Goal: Task Accomplishment & Management: Manage account settings

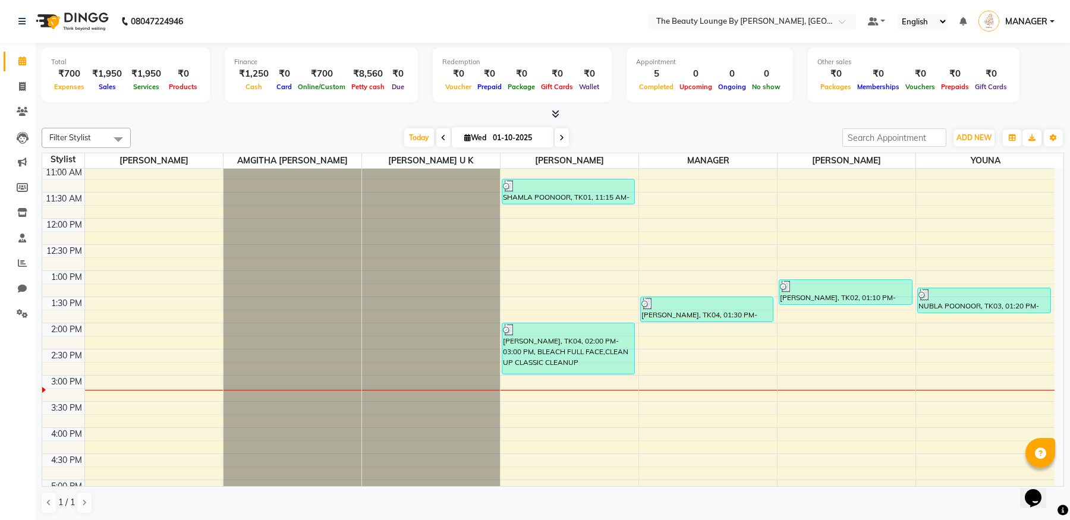
scroll to position [162, 0]
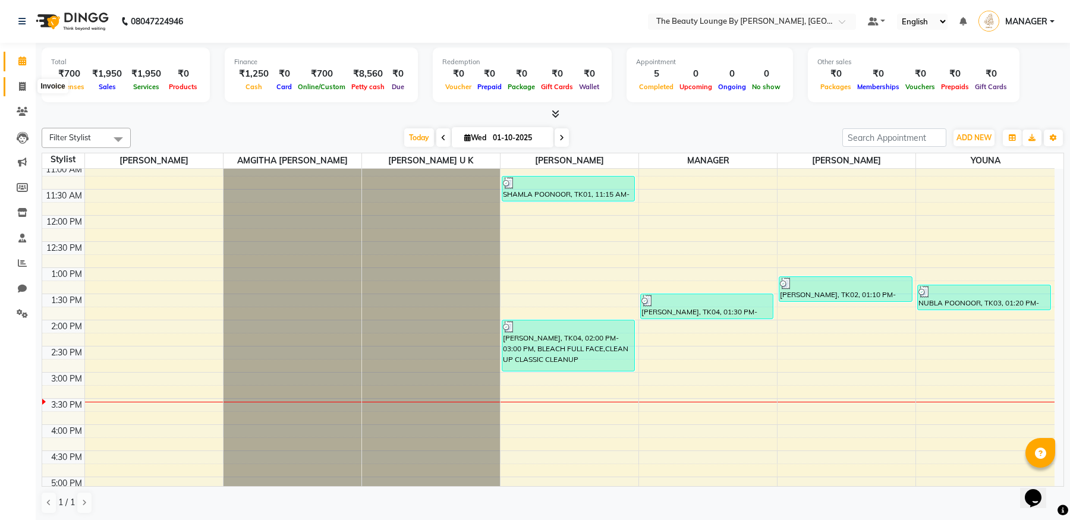
click at [21, 86] on icon at bounding box center [22, 86] width 7 height 9
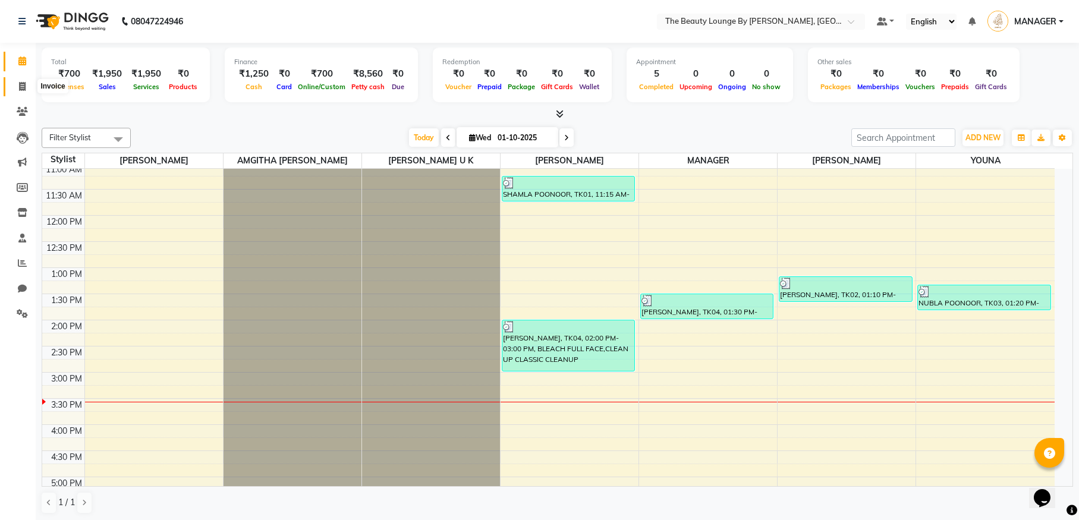
select select "8577"
select select "service"
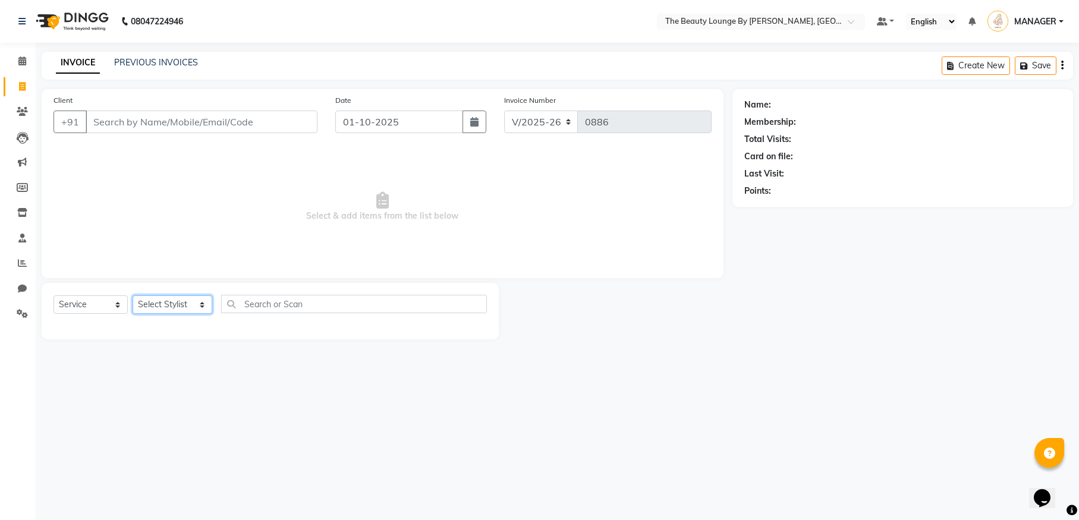
select select "92146"
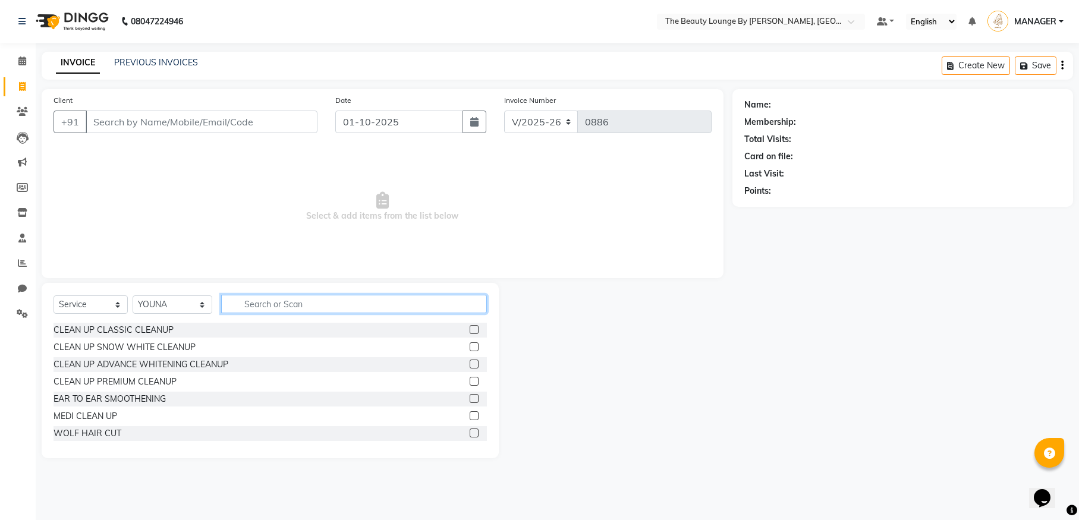
click at [275, 306] on input "text" at bounding box center [354, 304] width 266 height 18
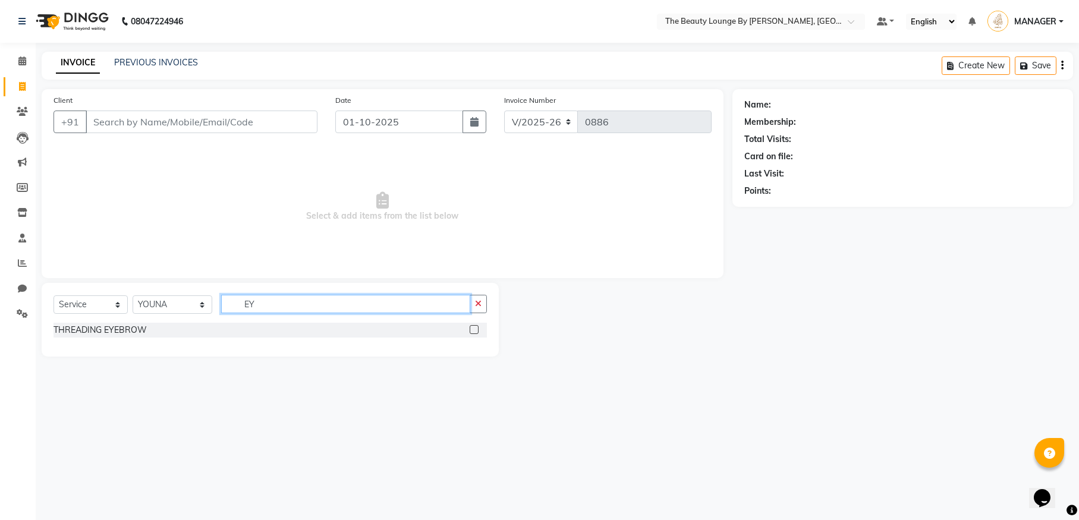
type input "EY"
click at [474, 329] on label at bounding box center [474, 329] width 9 height 9
click at [474, 329] on input "checkbox" at bounding box center [474, 330] width 8 height 8
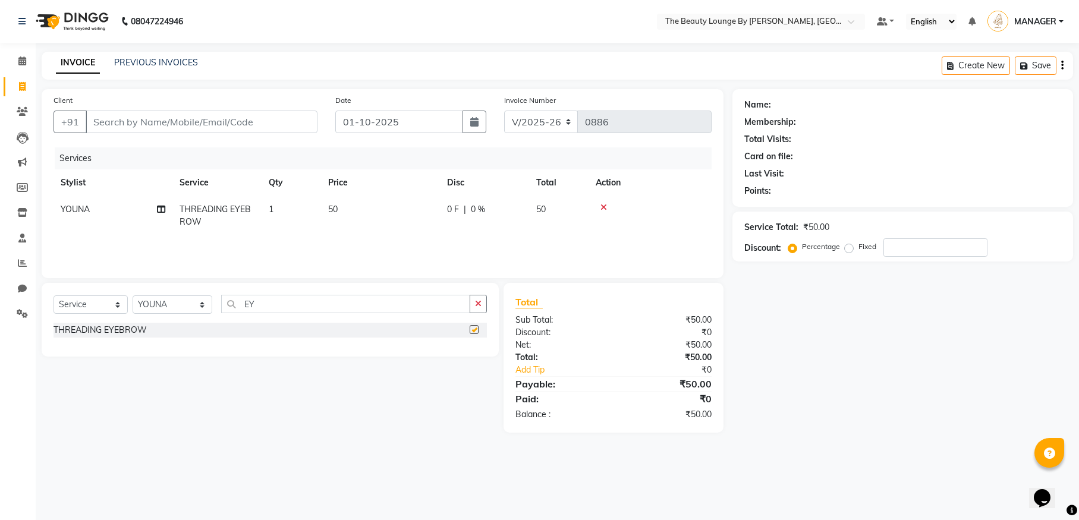
checkbox input "false"
click at [267, 124] on input "Client" at bounding box center [202, 122] width 232 height 23
click at [144, 122] on input "Client" at bounding box center [202, 122] width 232 height 23
click at [605, 208] on icon at bounding box center [603, 207] width 7 height 8
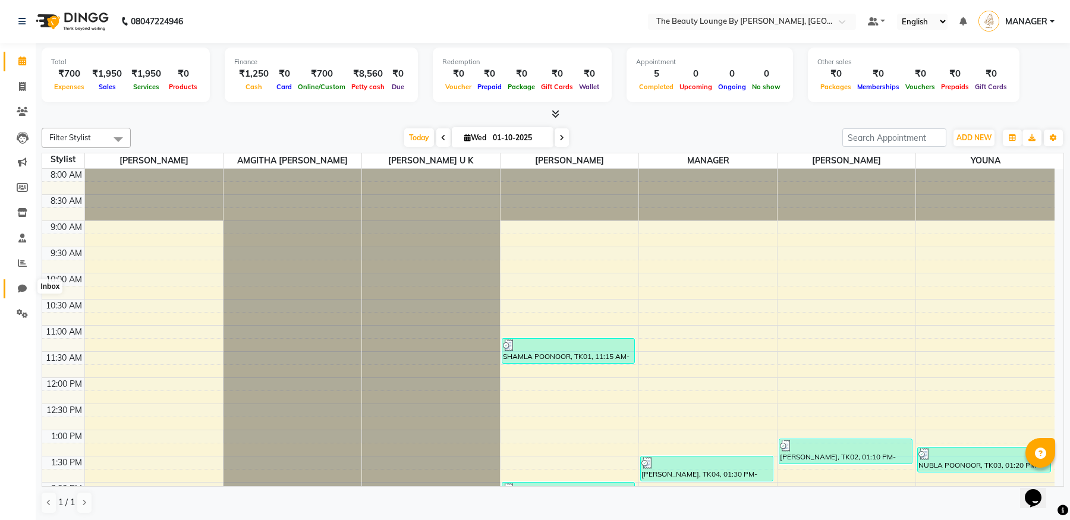
click at [25, 284] on icon at bounding box center [22, 288] width 9 height 9
select select "100"
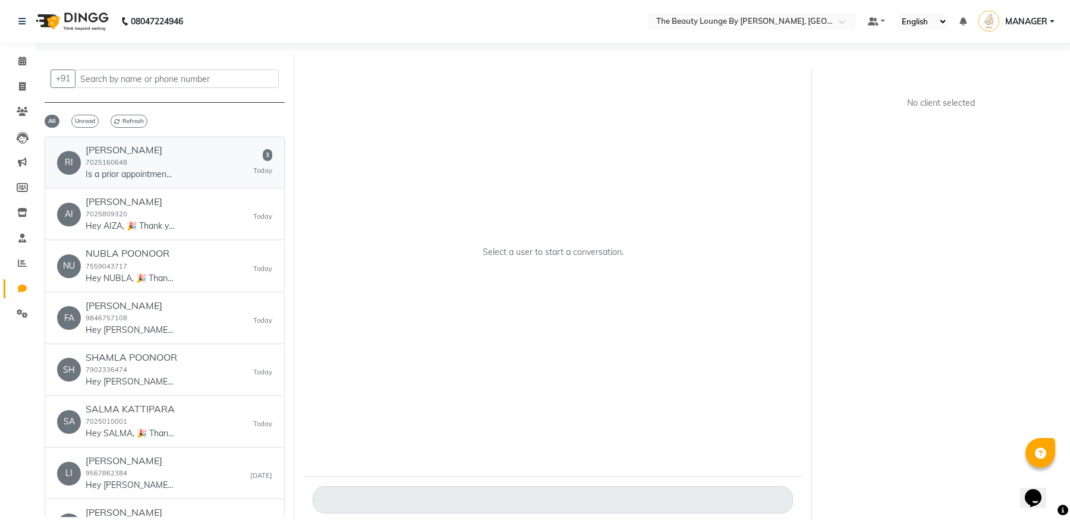
click at [168, 170] on p "Is a prior appointment required?" at bounding box center [130, 174] width 89 height 12
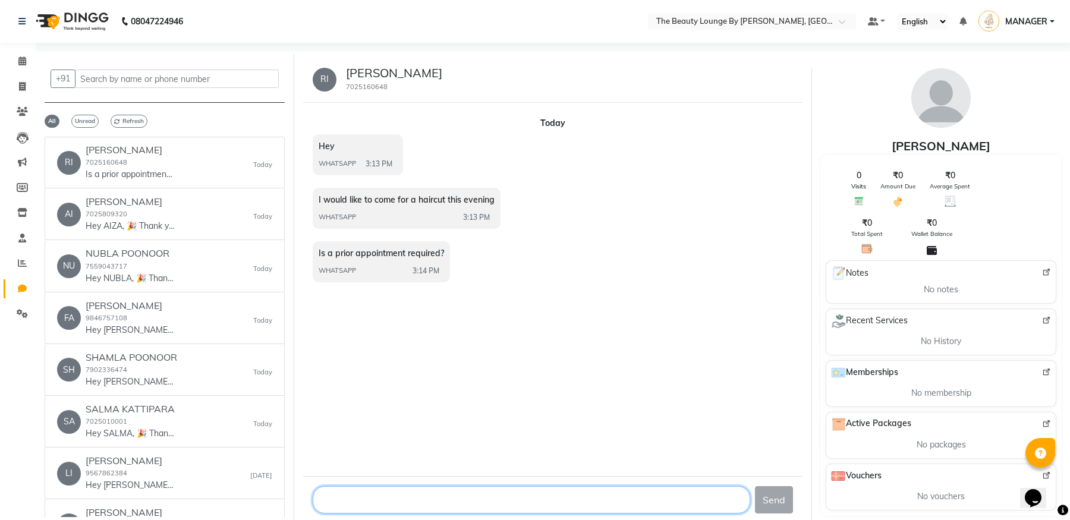
click at [424, 501] on textarea at bounding box center [532, 499] width 438 height 27
type textarea "Y"
type textarea "[PERSON_NAME]"
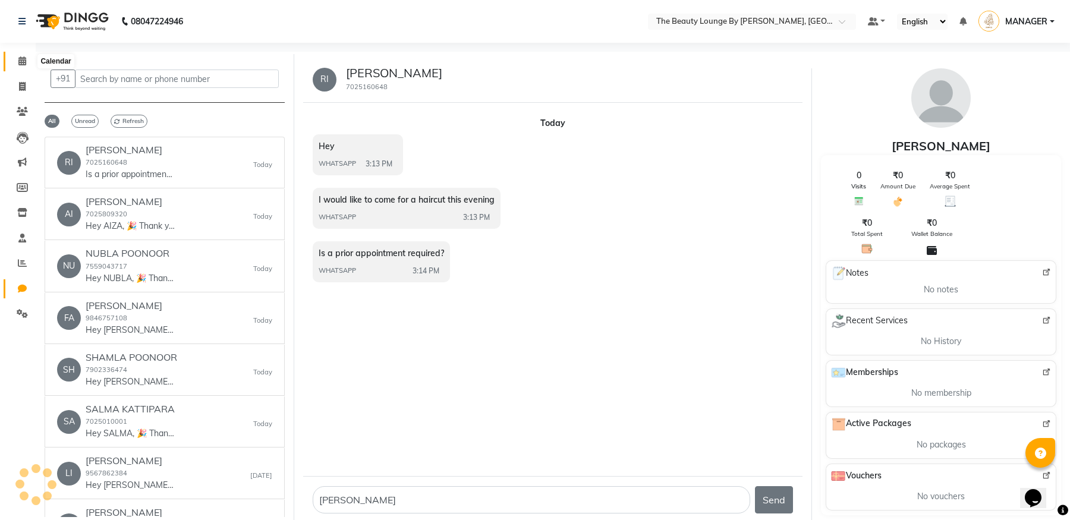
click at [23, 60] on icon at bounding box center [22, 60] width 8 height 9
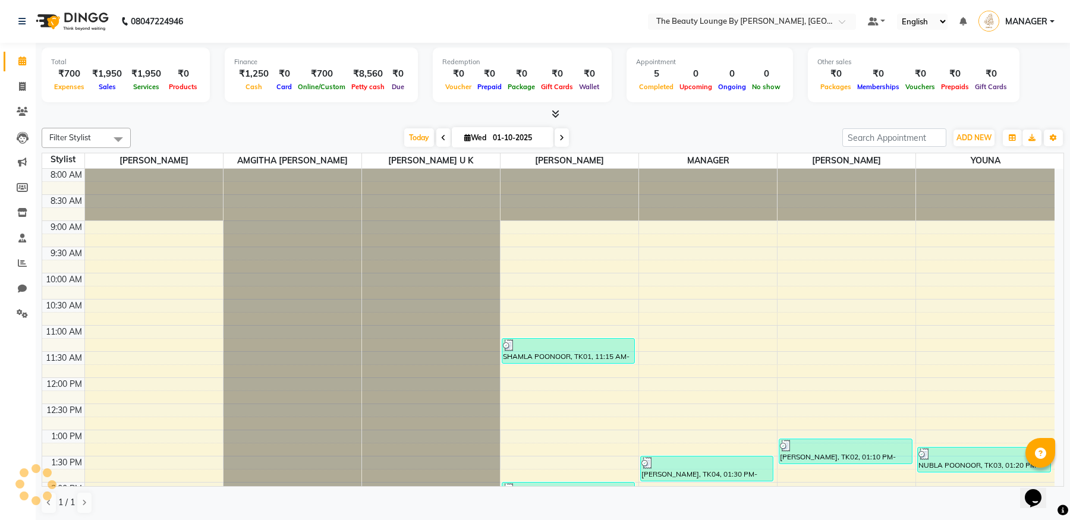
scroll to position [366, 0]
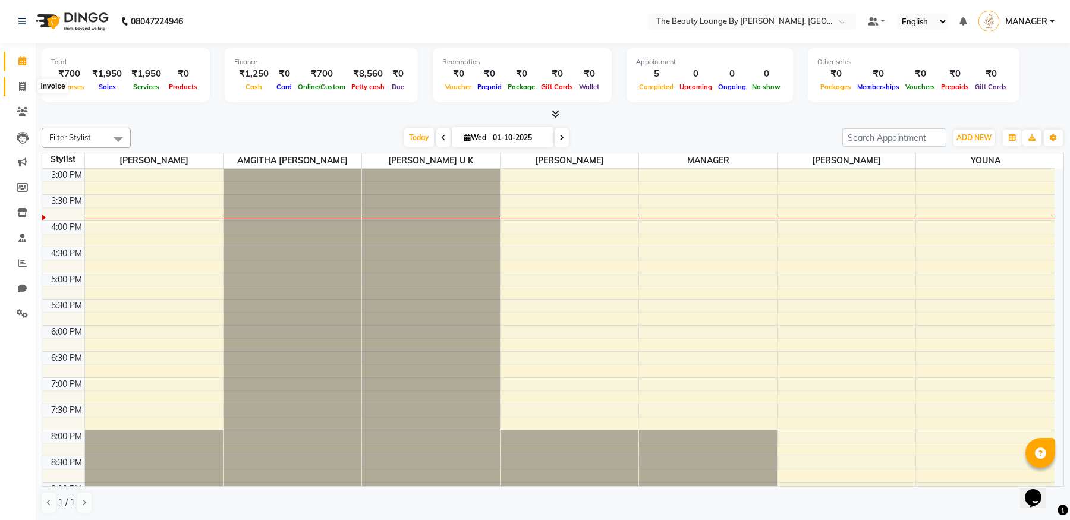
click at [24, 90] on span at bounding box center [22, 87] width 21 height 14
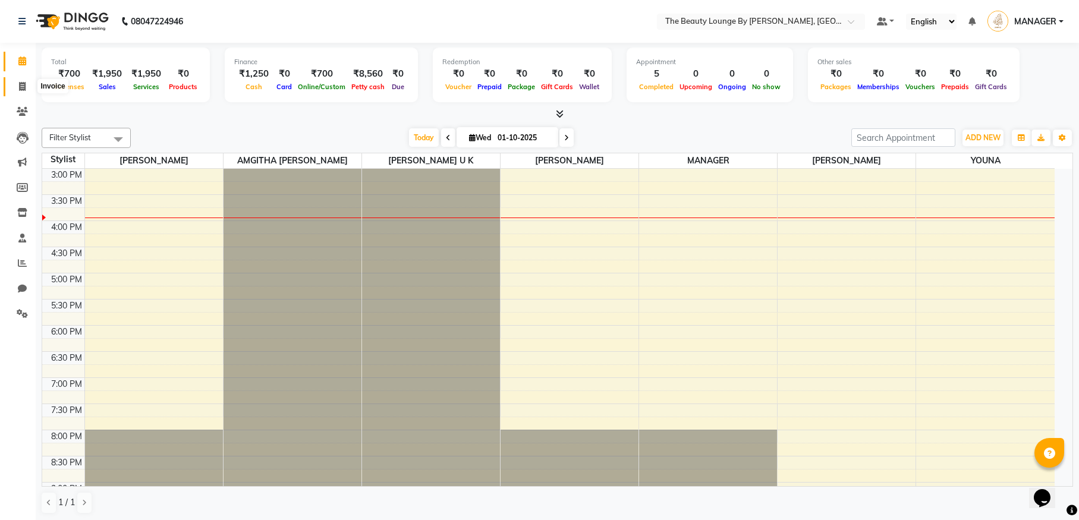
select select "service"
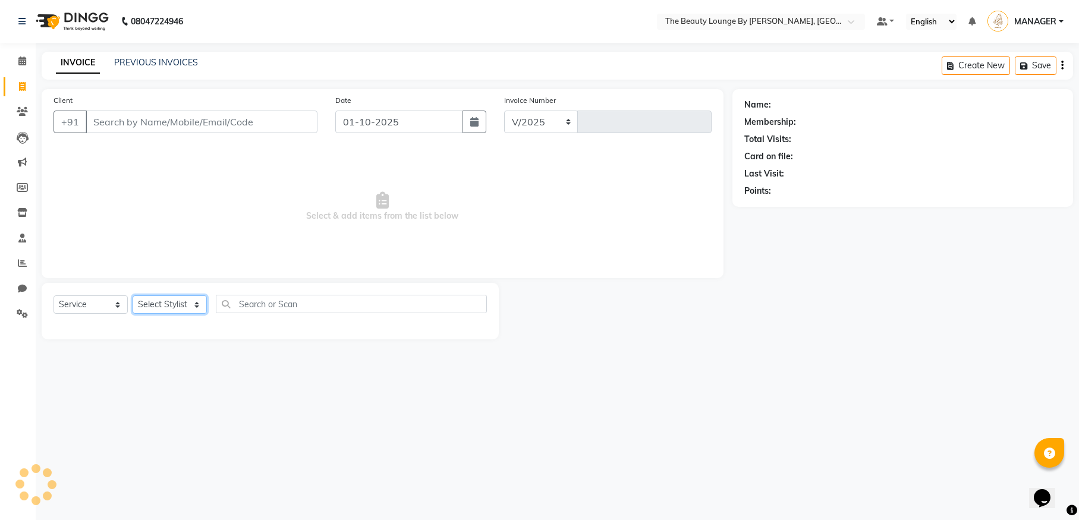
select select "8577"
type input "0886"
click at [192, 118] on input "Client" at bounding box center [202, 122] width 232 height 23
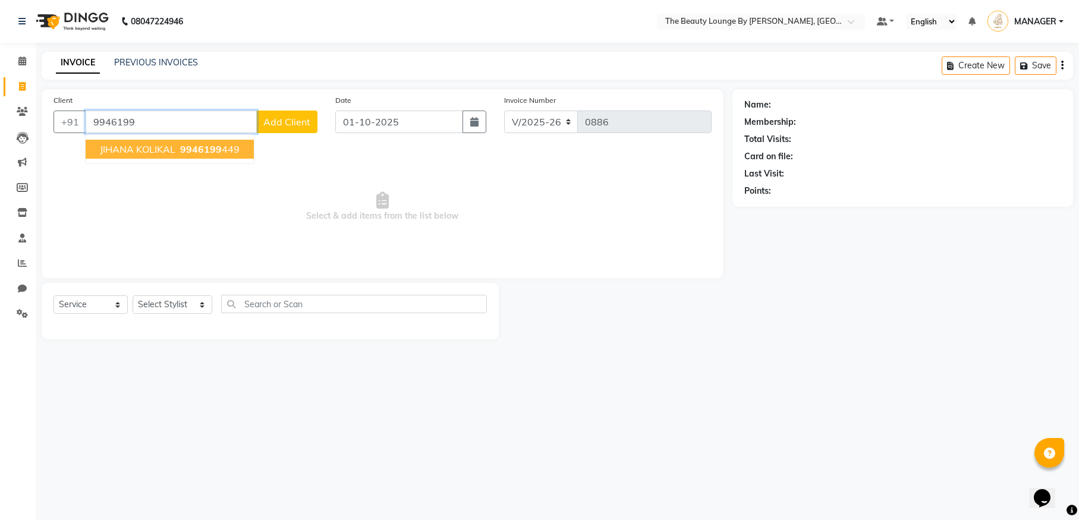
click at [215, 148] on span "9946199" at bounding box center [201, 149] width 42 height 12
type input "9946199449"
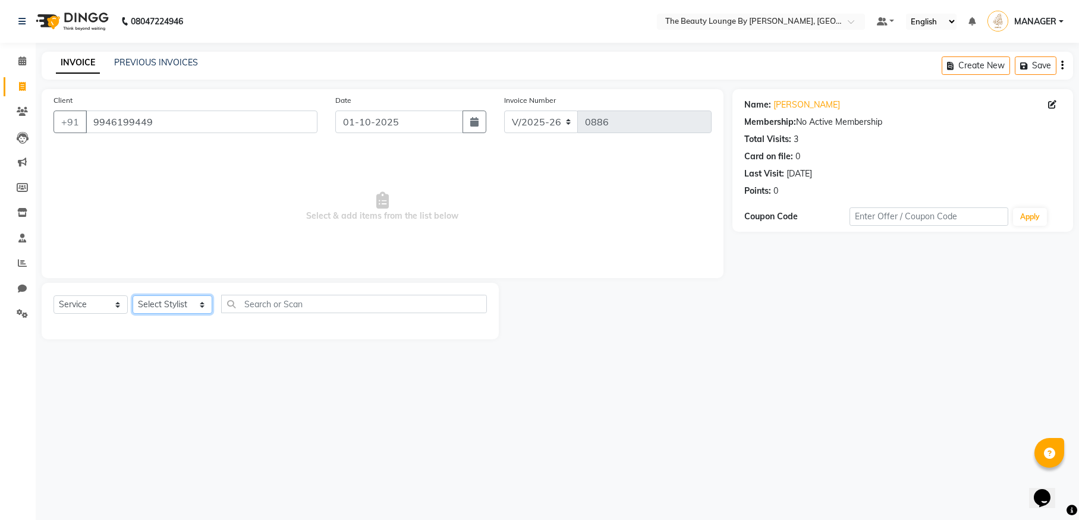
select select "92146"
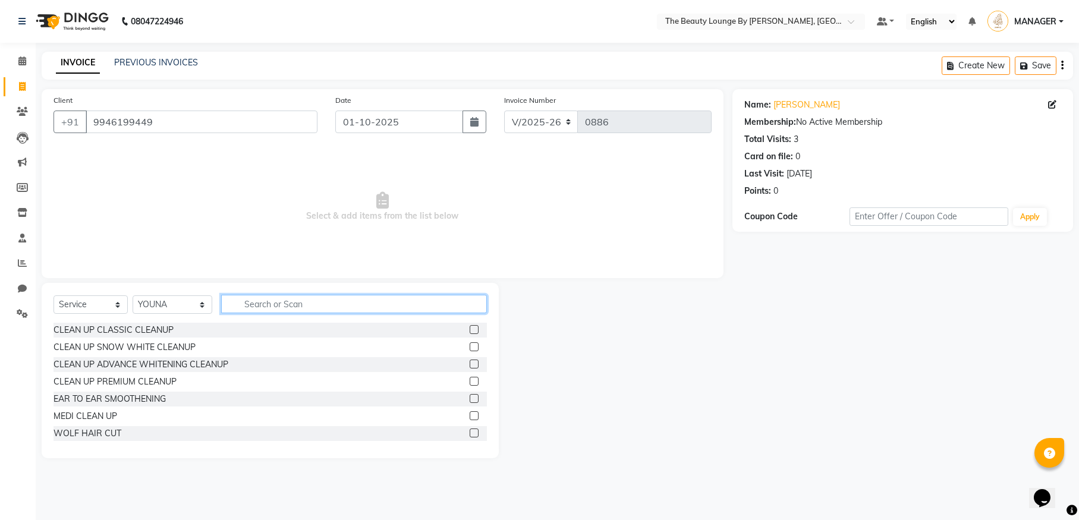
click at [278, 304] on input "text" at bounding box center [354, 304] width 266 height 18
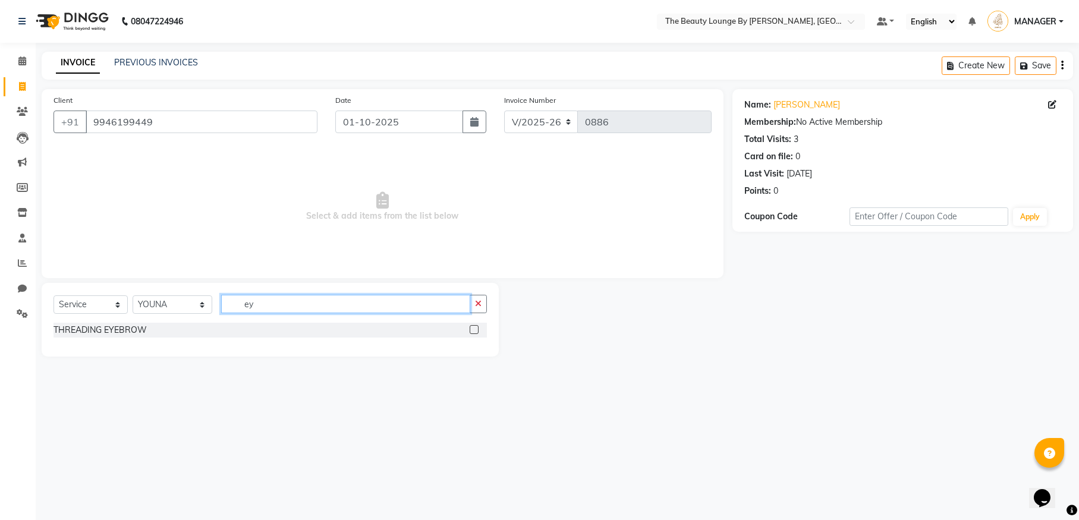
type input "ey"
click at [473, 327] on label at bounding box center [474, 329] width 9 height 9
click at [473, 327] on input "checkbox" at bounding box center [474, 330] width 8 height 8
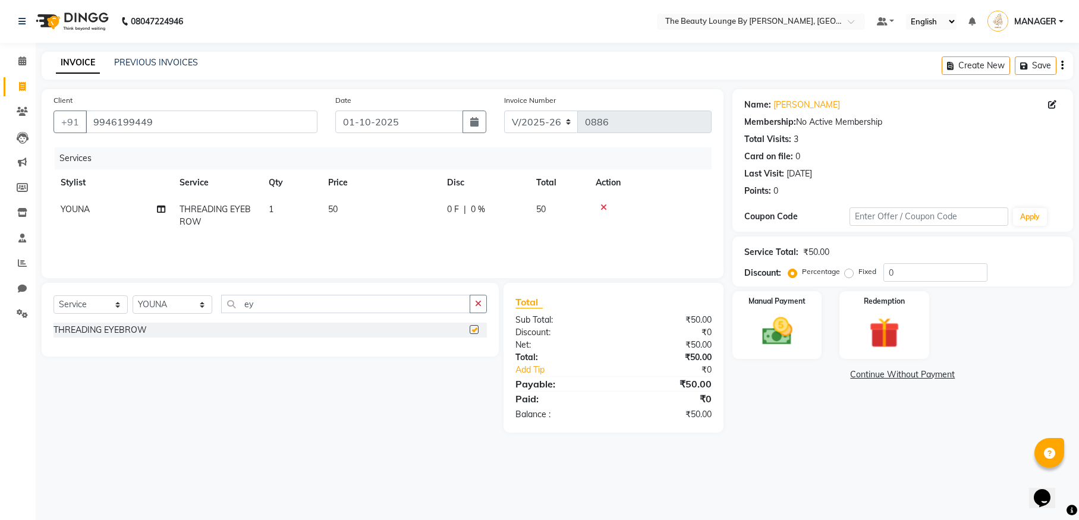
checkbox input "false"
click at [858, 271] on label "Fixed" at bounding box center [867, 271] width 18 height 11
click at [848, 271] on input "Fixed" at bounding box center [851, 272] width 8 height 8
radio input "true"
click at [778, 339] on img at bounding box center [776, 331] width 51 height 36
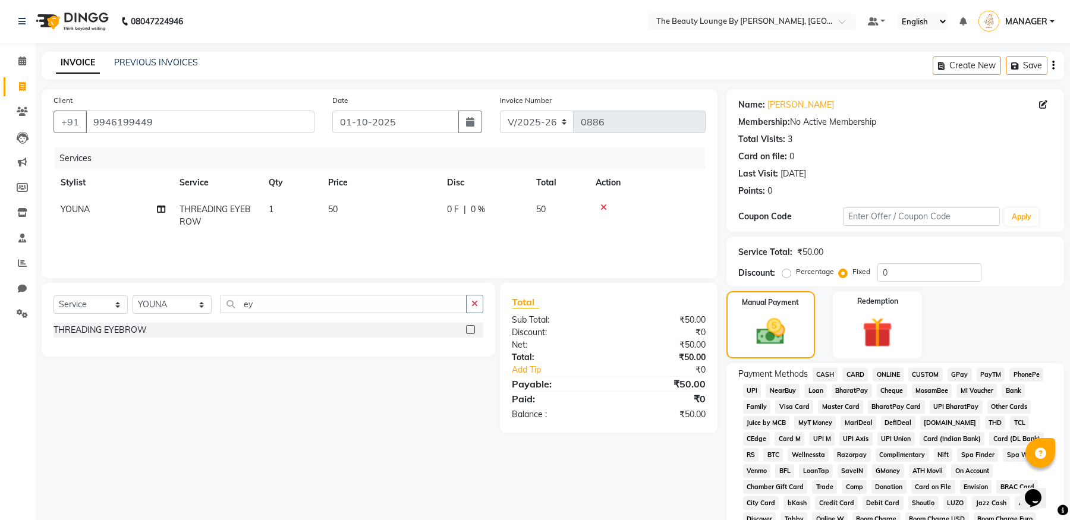
scroll to position [213, 0]
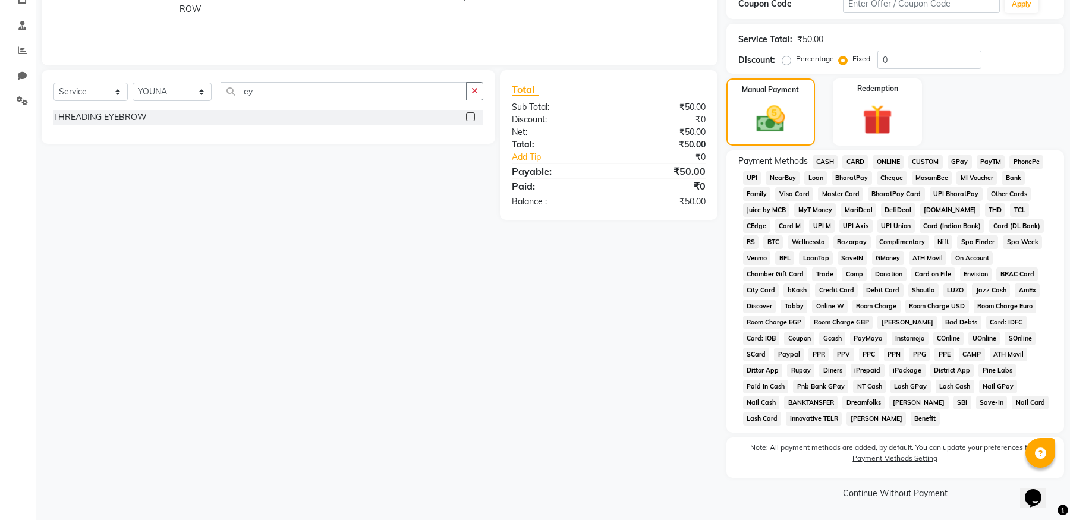
click at [966, 162] on span "GPay" at bounding box center [960, 162] width 24 height 14
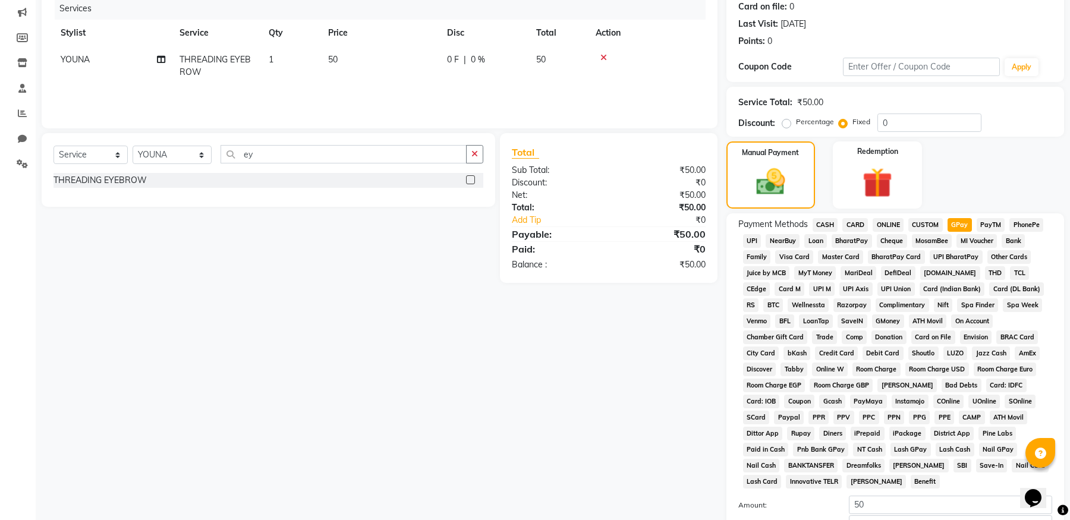
scroll to position [0, 0]
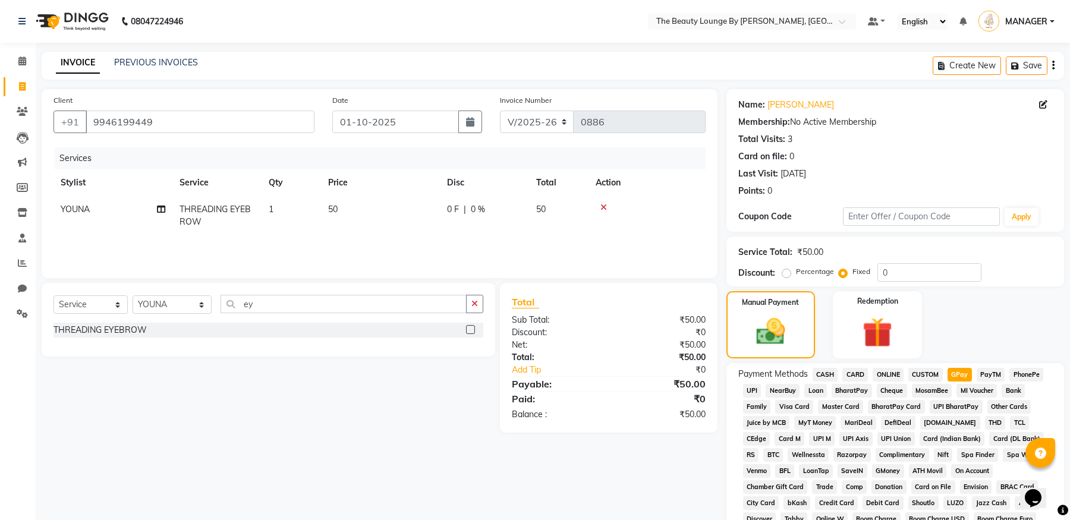
click at [471, 330] on label at bounding box center [470, 329] width 9 height 9
click at [471, 330] on input "checkbox" at bounding box center [470, 330] width 8 height 8
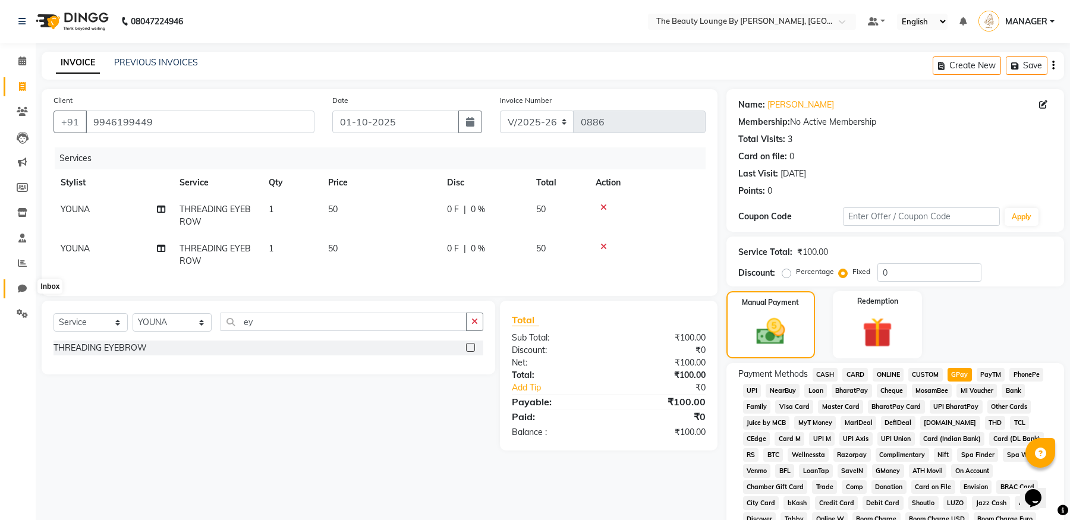
click at [24, 287] on icon at bounding box center [22, 288] width 9 height 9
drag, startPoint x: 1070, startPoint y: 339, endPoint x: 36, endPoint y: 32, distance: 1078.4
click at [605, 244] on icon at bounding box center [603, 247] width 7 height 8
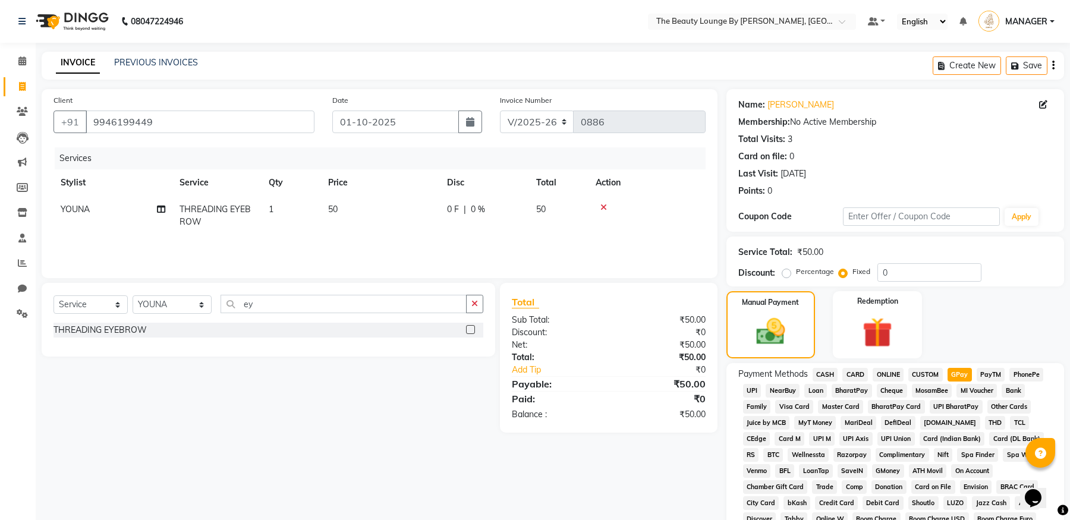
click at [602, 206] on icon at bounding box center [603, 207] width 7 height 8
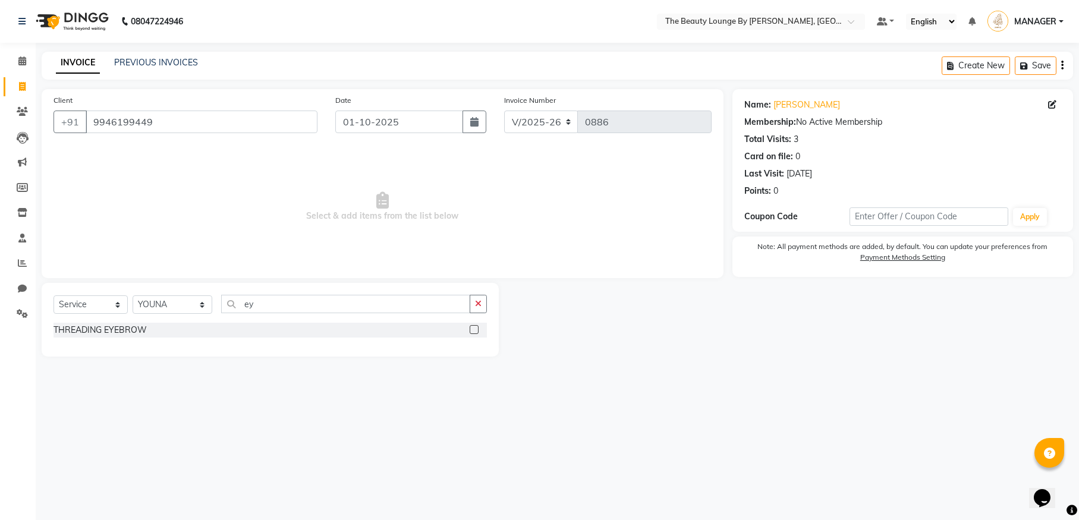
click at [476, 328] on label at bounding box center [474, 329] width 9 height 9
click at [476, 328] on input "checkbox" at bounding box center [474, 330] width 8 height 8
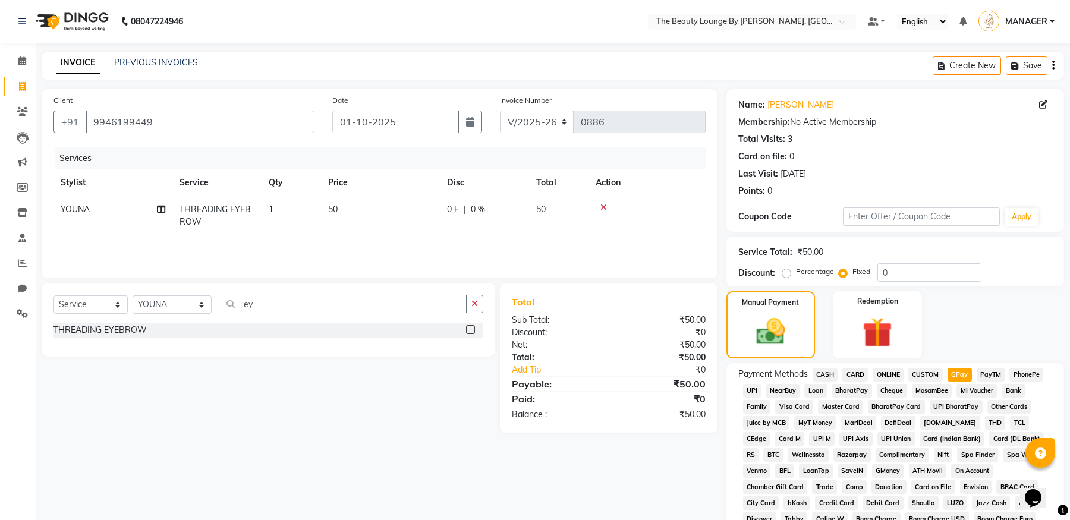
click at [471, 327] on label at bounding box center [470, 329] width 9 height 9
click at [471, 327] on input "checkbox" at bounding box center [470, 330] width 8 height 8
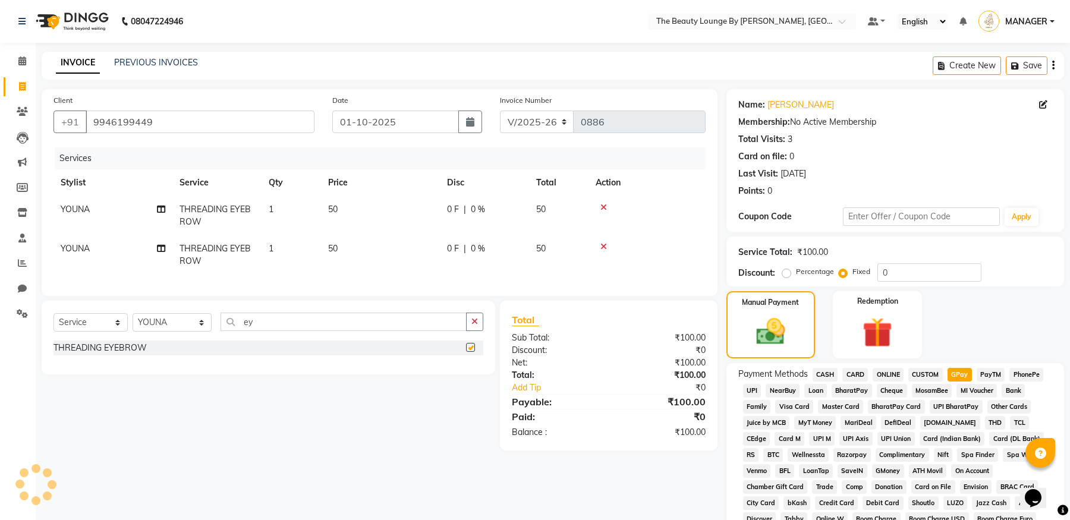
checkbox input "false"
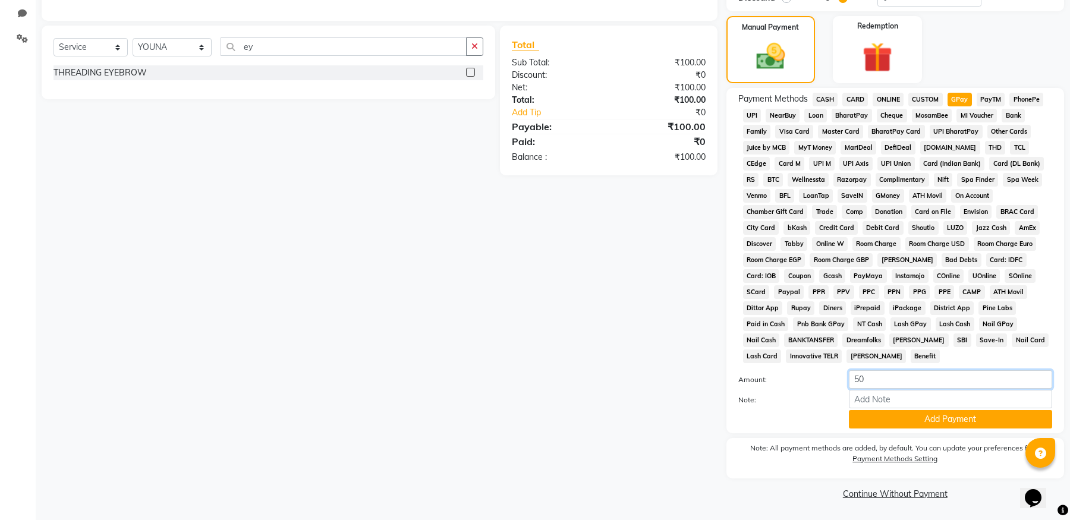
click at [862, 378] on input "50" at bounding box center [950, 379] width 203 height 18
type input "5"
type input "100"
click at [817, 388] on div "Amount: 100" at bounding box center [895, 380] width 332 height 20
click at [926, 419] on button "Add Payment" at bounding box center [950, 419] width 203 height 18
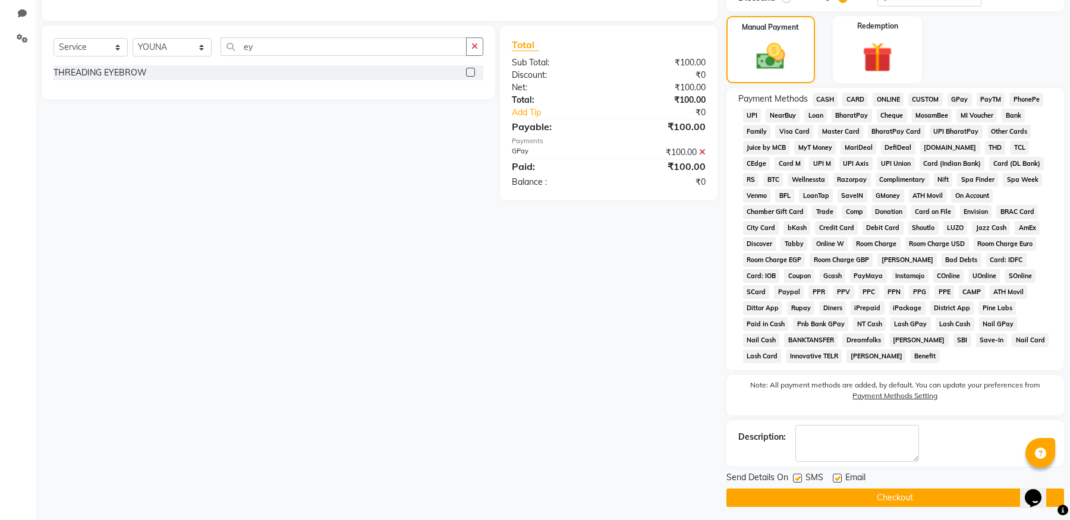
click at [893, 498] on button "Checkout" at bounding box center [896, 498] width 338 height 18
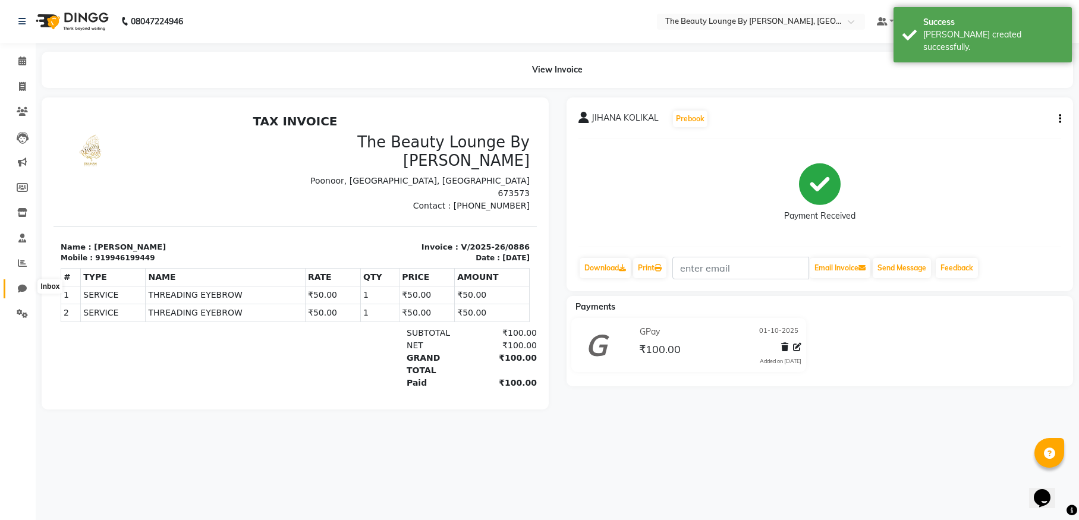
click at [20, 289] on icon at bounding box center [22, 288] width 9 height 9
select select "100"
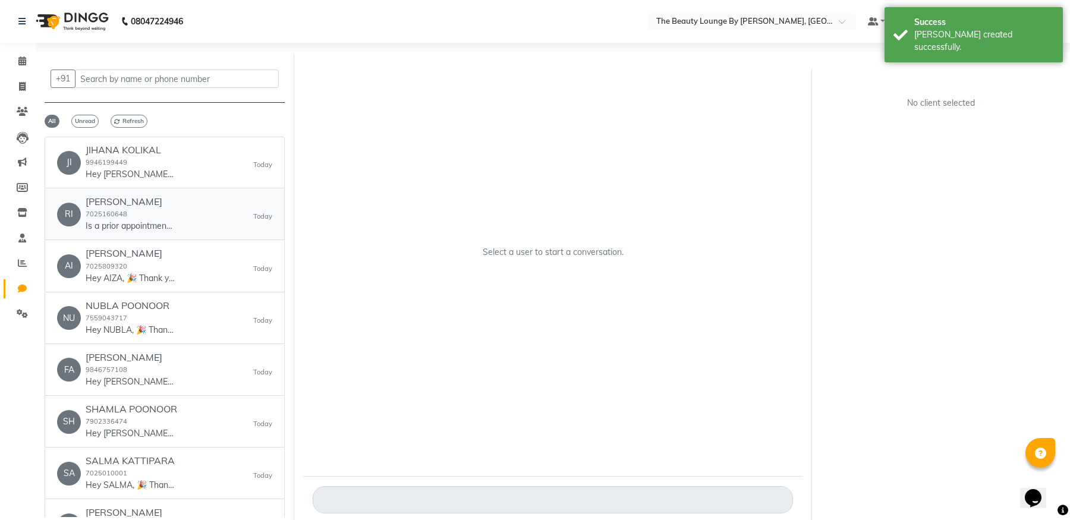
click at [158, 231] on p "Is a prior appointment required?" at bounding box center [130, 226] width 89 height 12
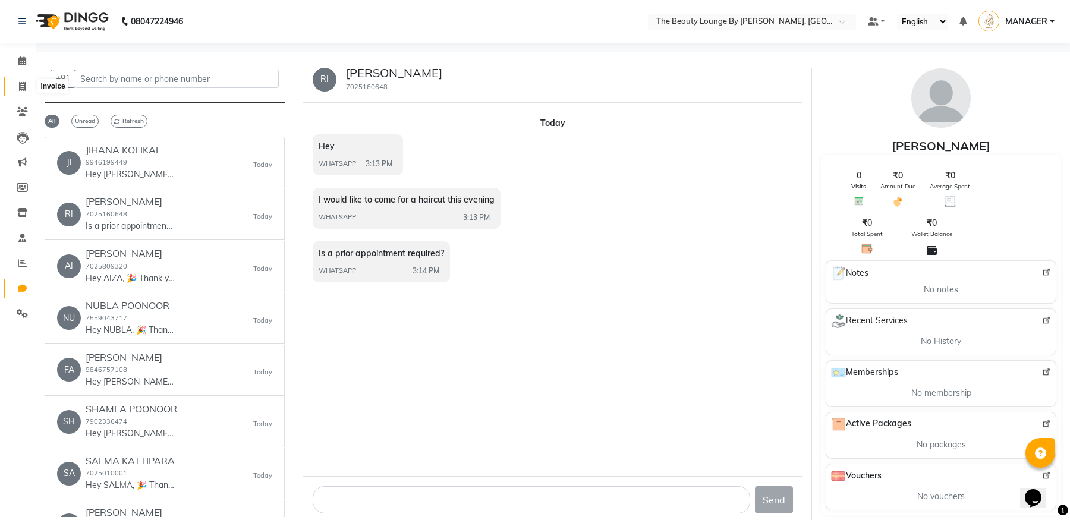
click at [26, 86] on icon at bounding box center [22, 86] width 7 height 9
select select "service"
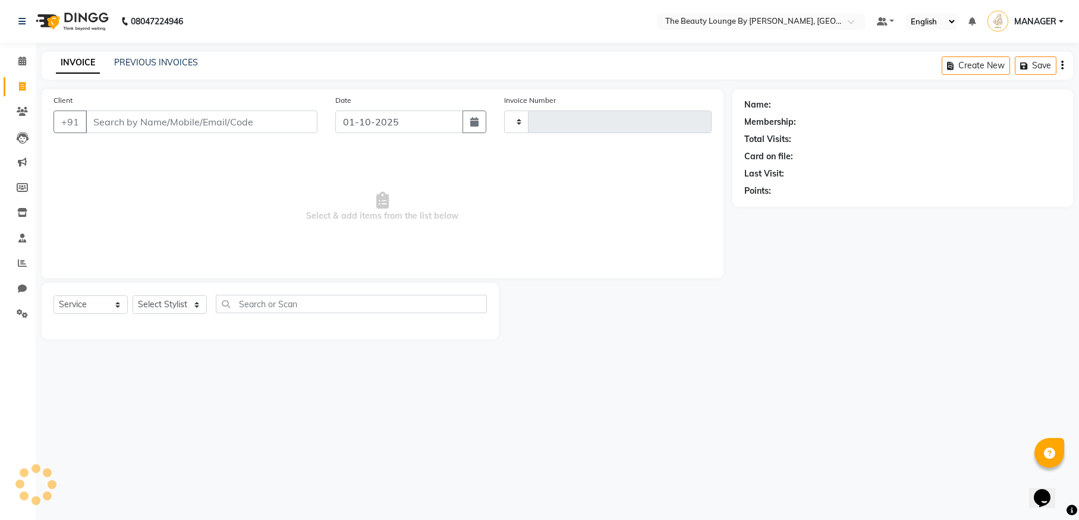
type input "0887"
select select "8577"
click at [24, 287] on icon at bounding box center [22, 288] width 9 height 9
select select "100"
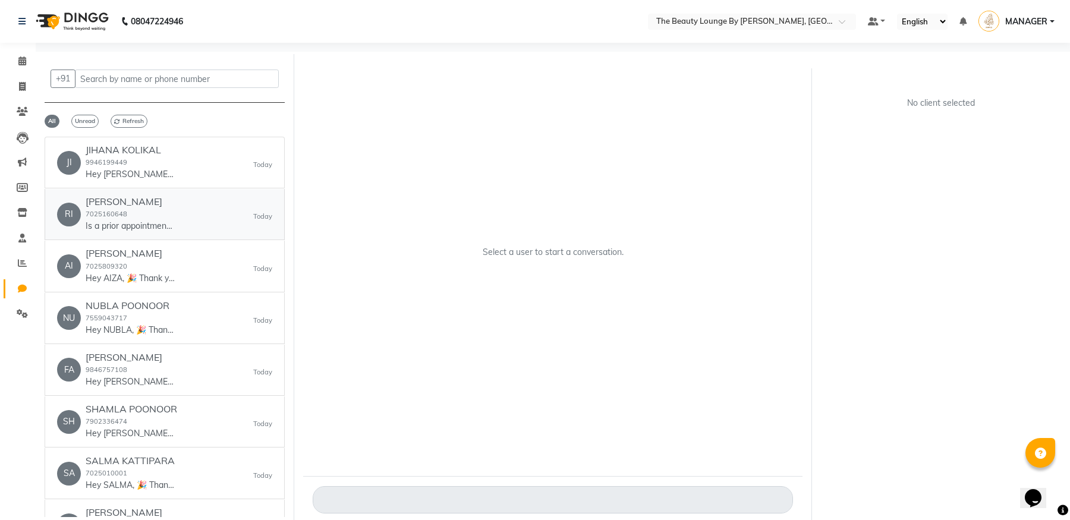
click at [207, 229] on div "RI [PERSON_NAME] 7025160648 Is a prior appointment required? [DATE]" at bounding box center [164, 214] width 215 height 36
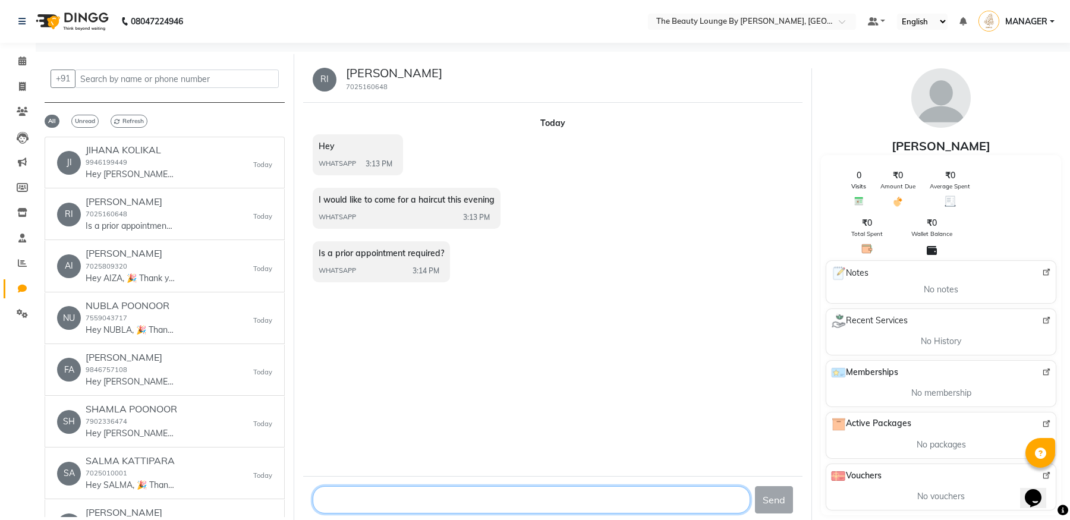
click at [534, 505] on textarea at bounding box center [532, 499] width 438 height 27
click at [486, 499] on textarea at bounding box center [532, 499] width 438 height 27
type textarea "h"
type textarea "Hi [PERSON_NAME]"
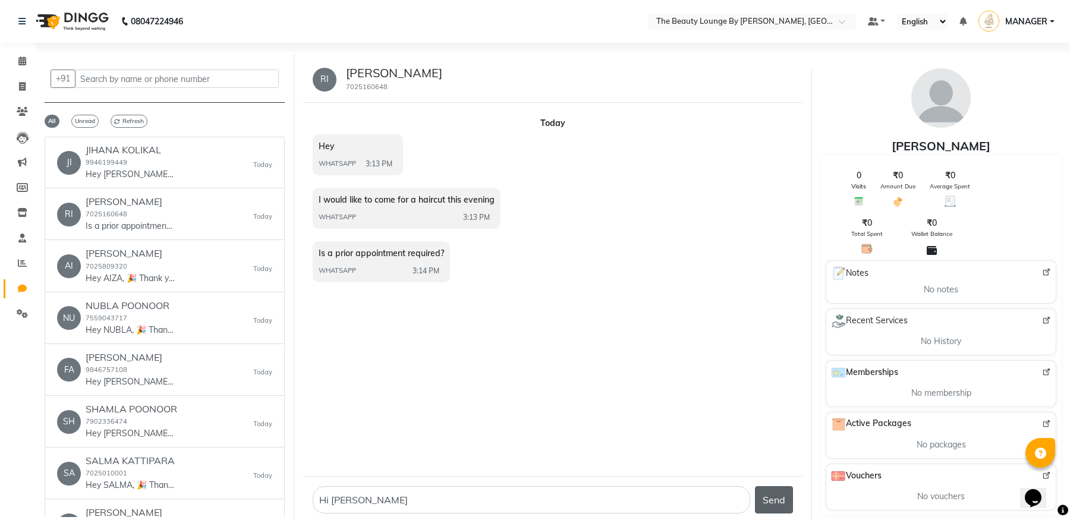
click at [781, 503] on button "Send" at bounding box center [774, 499] width 38 height 27
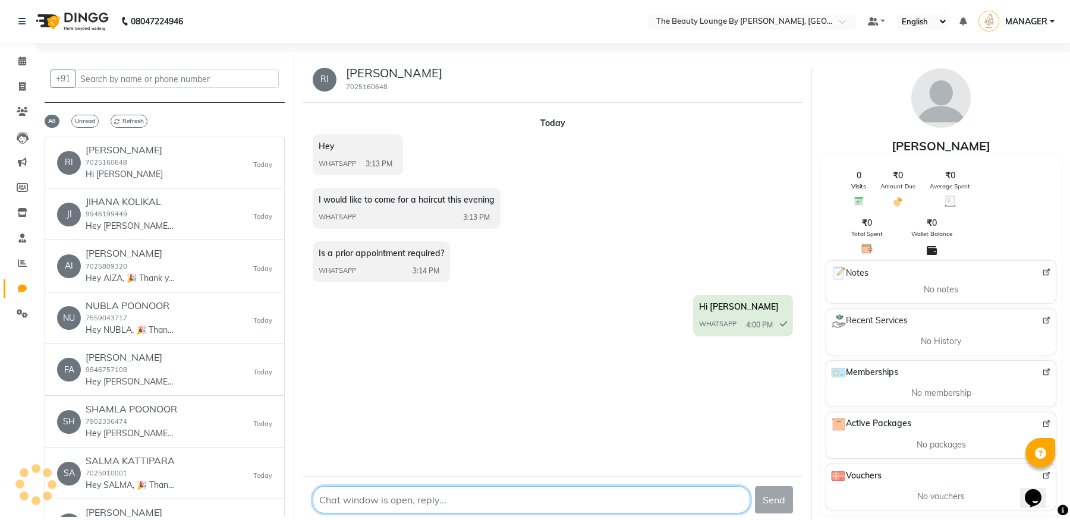
click at [408, 496] on textarea at bounding box center [532, 499] width 438 height 27
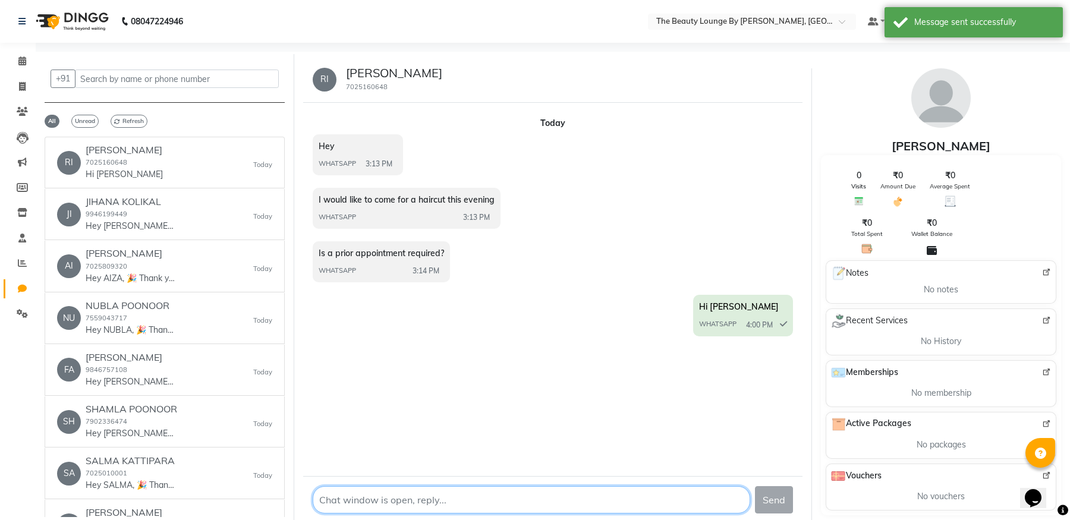
type textarea "i"
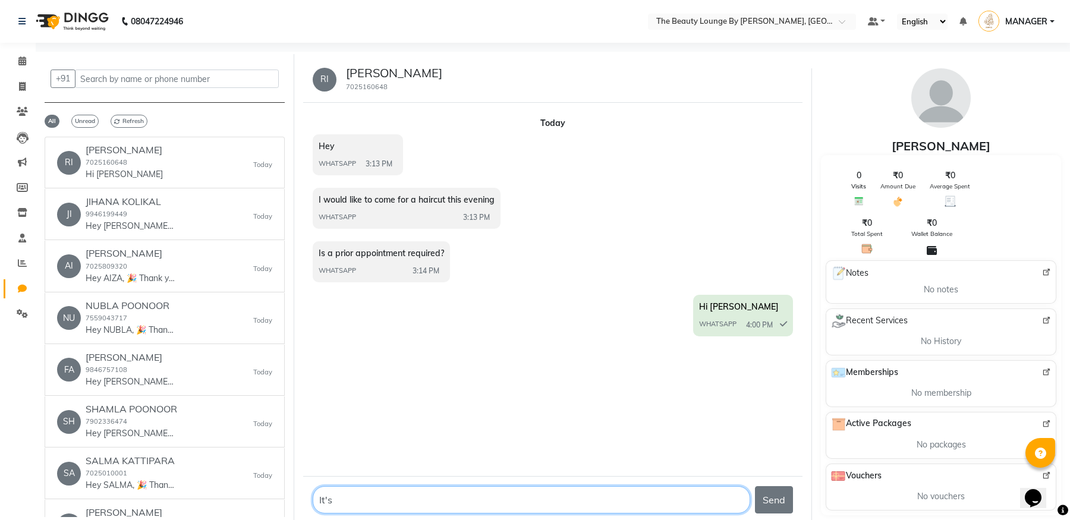
click at [375, 504] on textarea at bounding box center [532, 499] width 438 height 27
type textarea "It's better to"
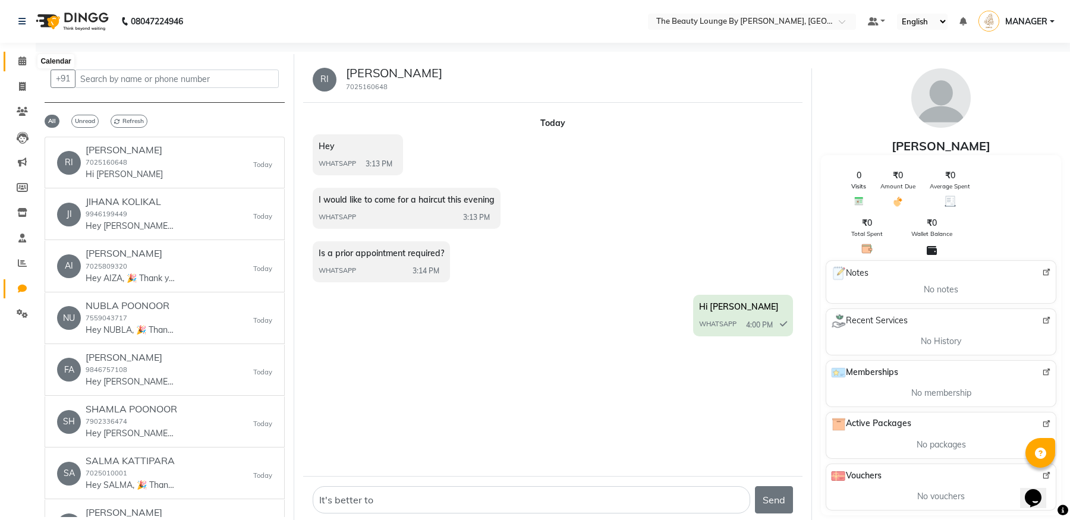
click at [17, 57] on span at bounding box center [22, 62] width 21 height 14
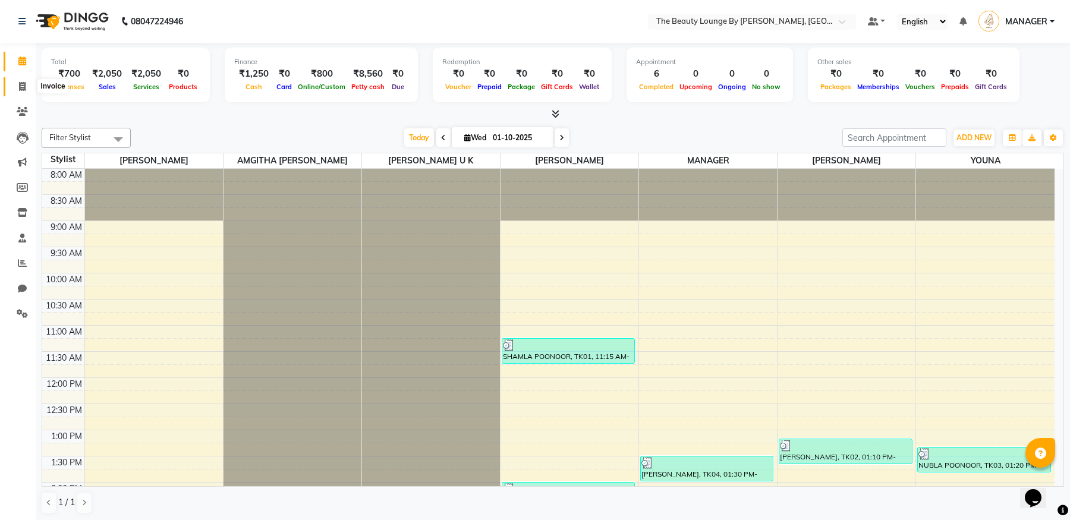
click at [24, 85] on icon at bounding box center [22, 86] width 7 height 9
select select "8577"
select select "service"
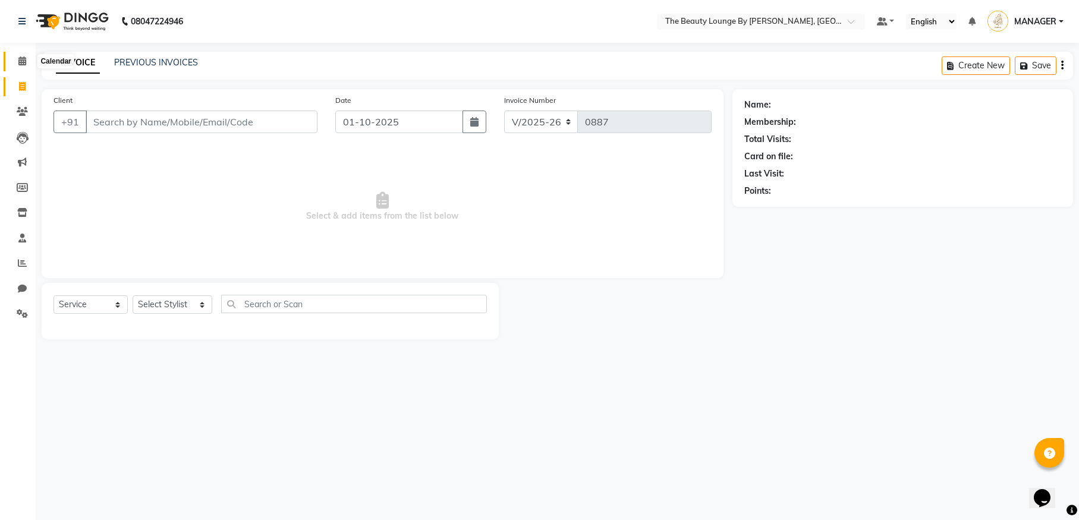
click at [22, 57] on icon at bounding box center [22, 60] width 8 height 9
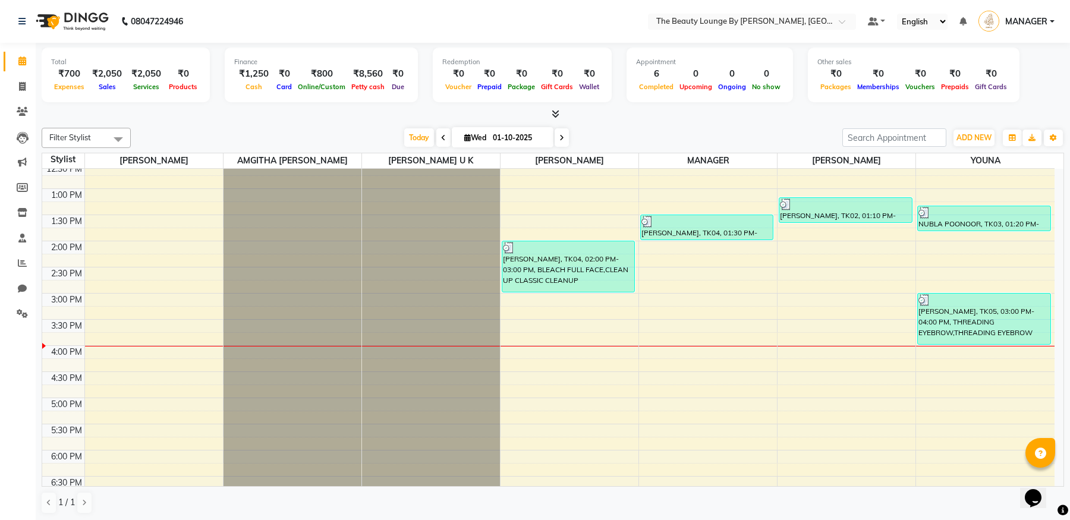
scroll to position [238, 0]
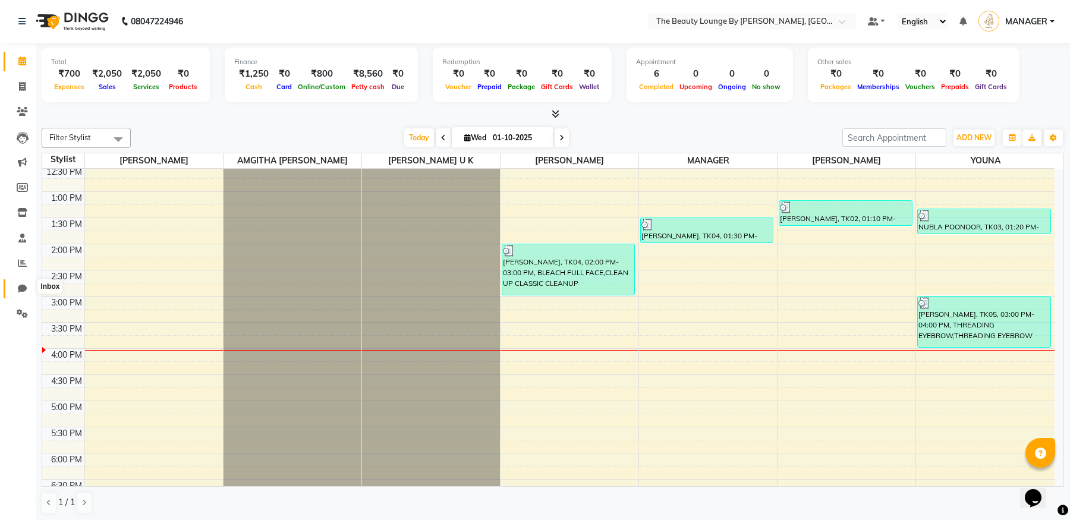
click at [21, 282] on span at bounding box center [22, 289] width 21 height 14
select select "100"
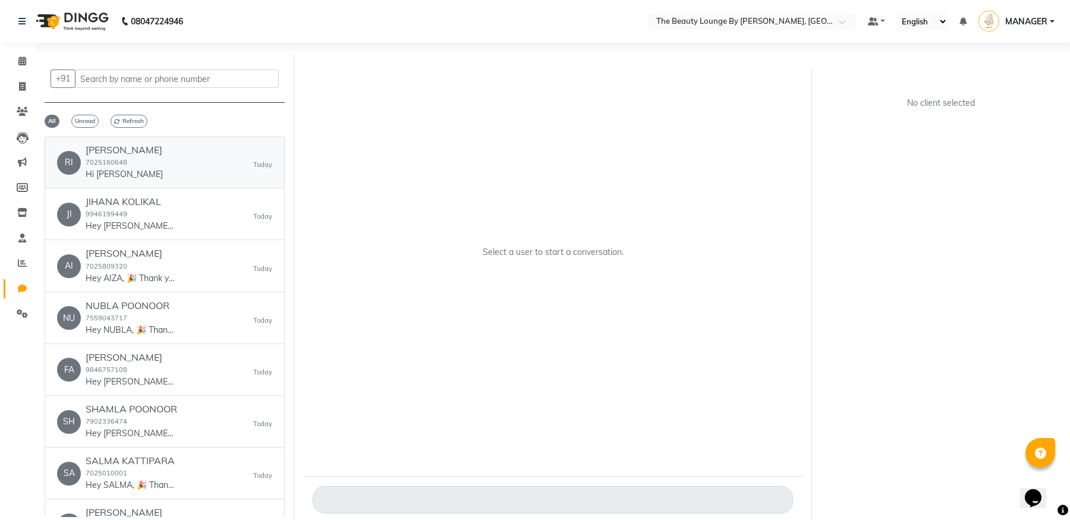
click at [167, 169] on div "RI [PERSON_NAME] 7025160648 Hi [PERSON_NAME] [DATE]" at bounding box center [164, 162] width 215 height 36
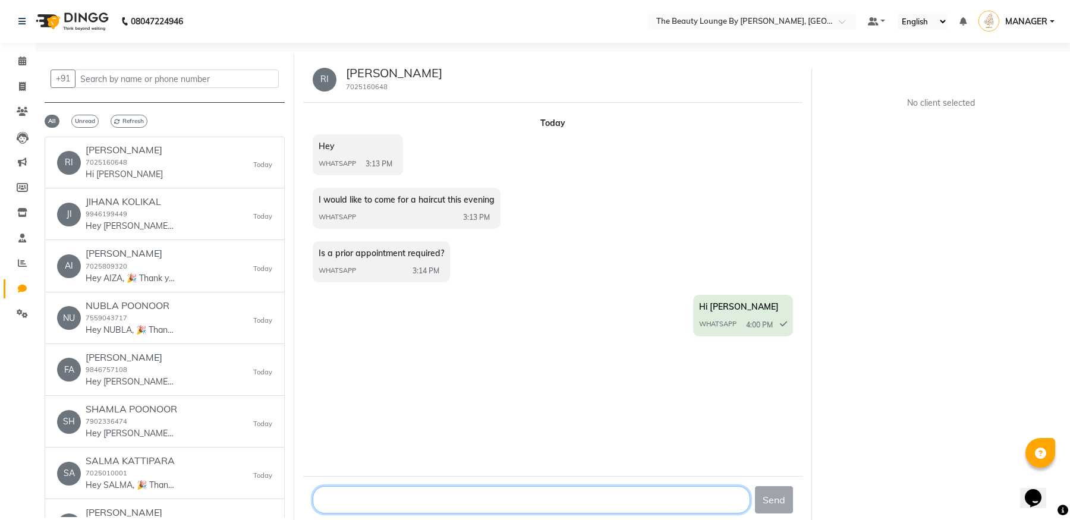
click at [356, 503] on textarea at bounding box center [532, 499] width 438 height 27
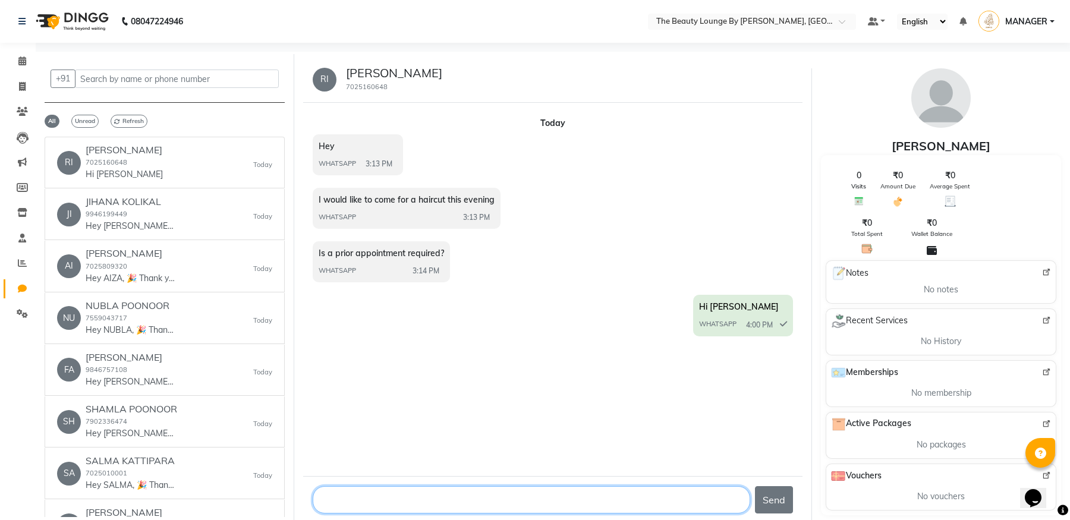
type textarea "i"
type textarea "It's better to book an appointment in advance"
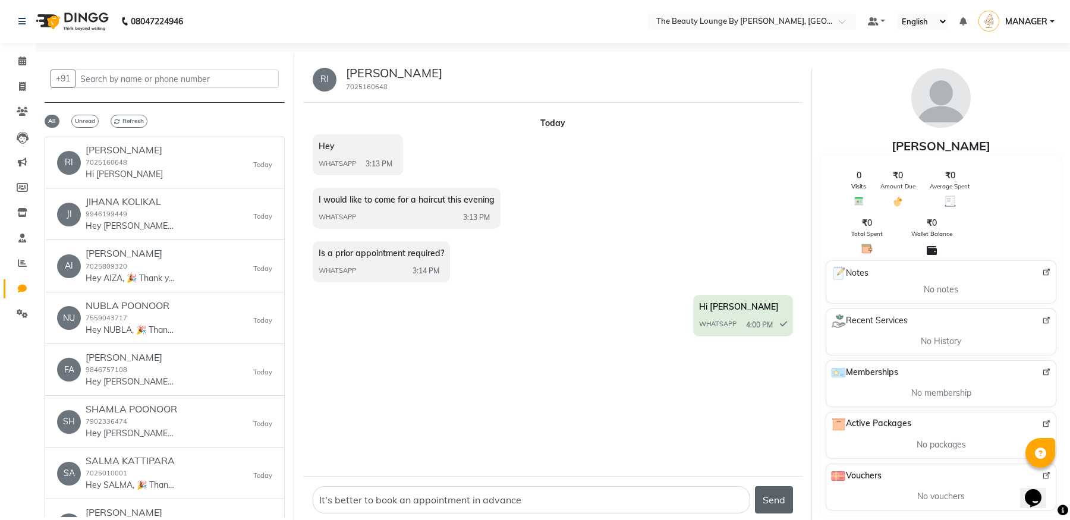
click at [784, 501] on button "Send" at bounding box center [774, 499] width 38 height 27
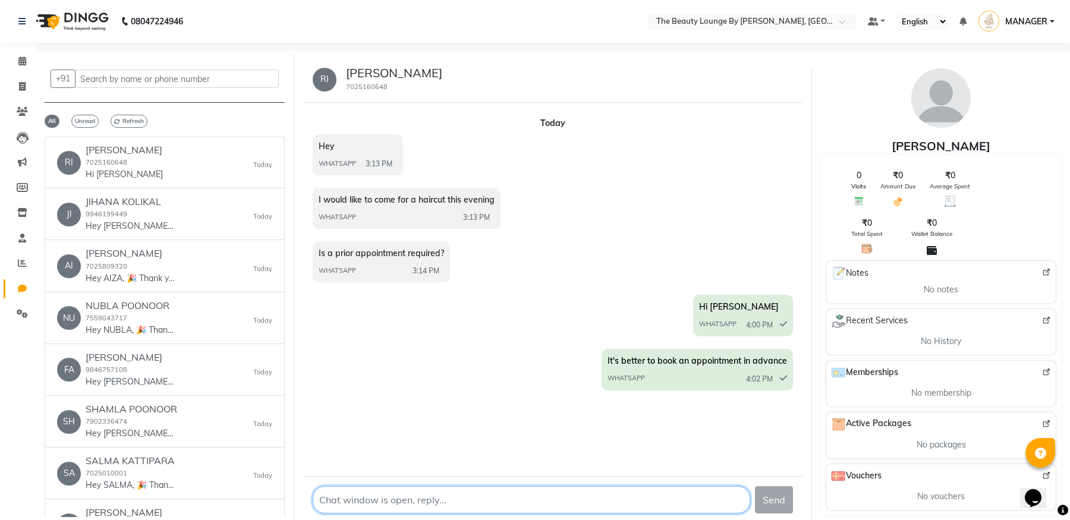
click at [438, 501] on textarea at bounding box center [532, 499] width 438 height 27
type textarea "What kind of hair cut would you like."
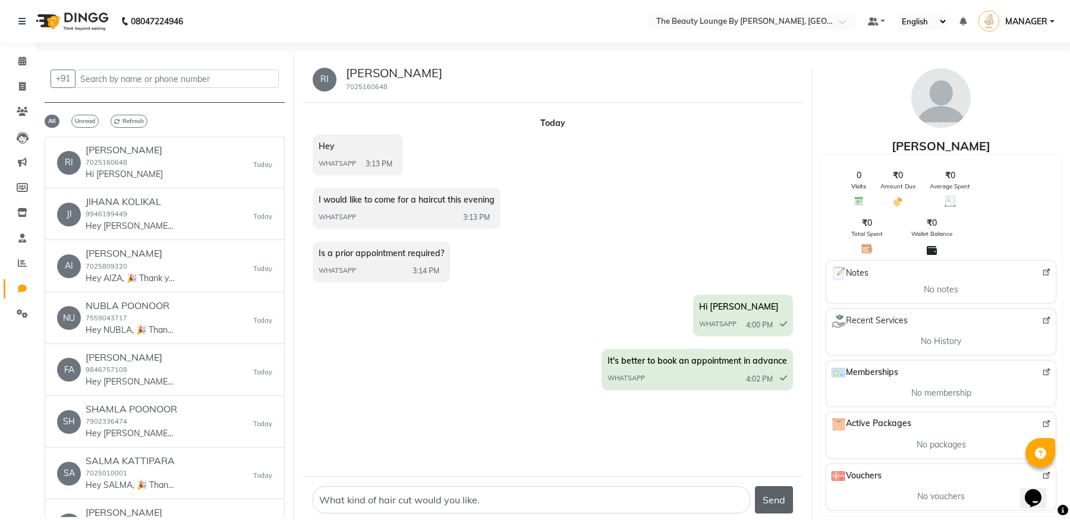
click at [778, 506] on button "Send" at bounding box center [774, 499] width 38 height 27
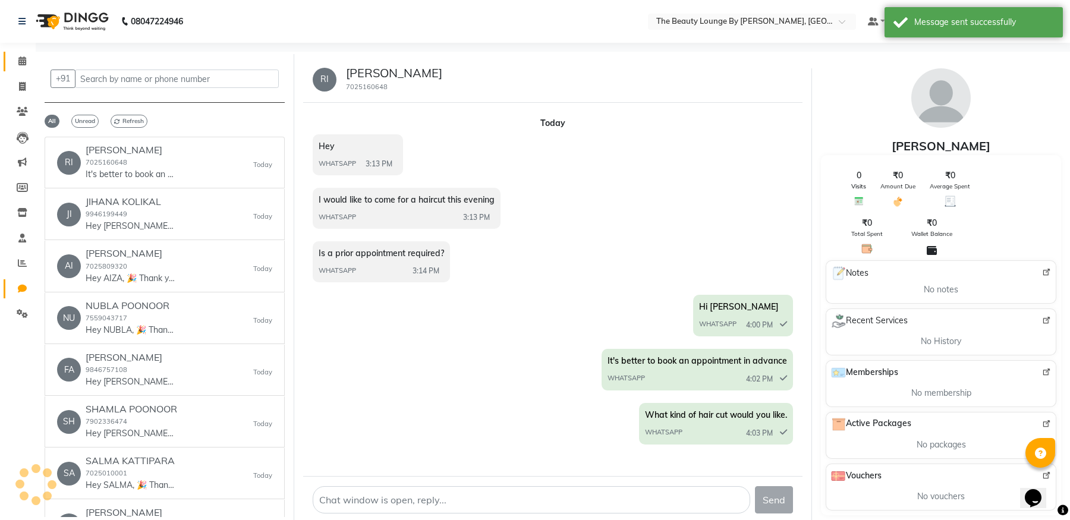
click at [20, 59] on icon at bounding box center [22, 60] width 8 height 9
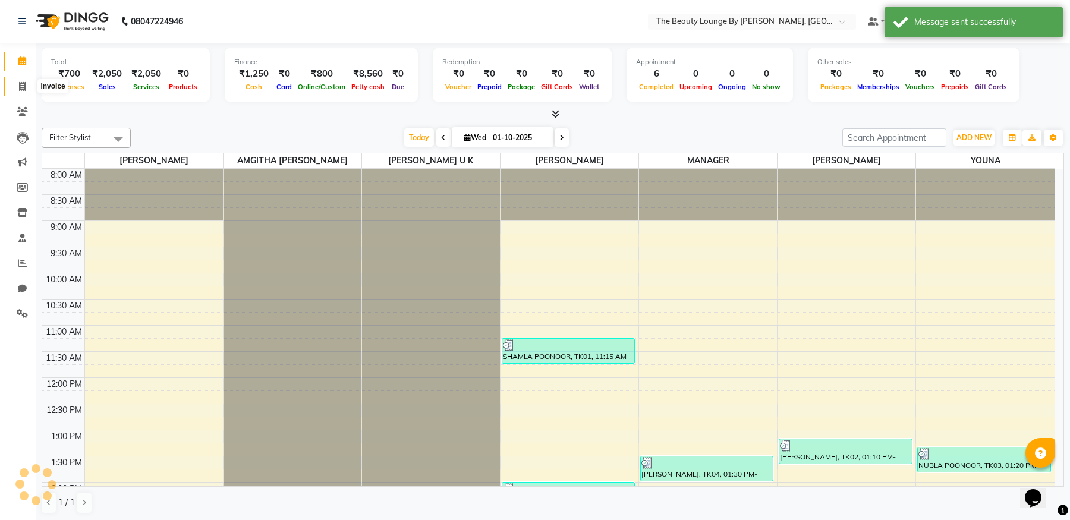
click at [27, 89] on span at bounding box center [22, 87] width 21 height 14
select select "service"
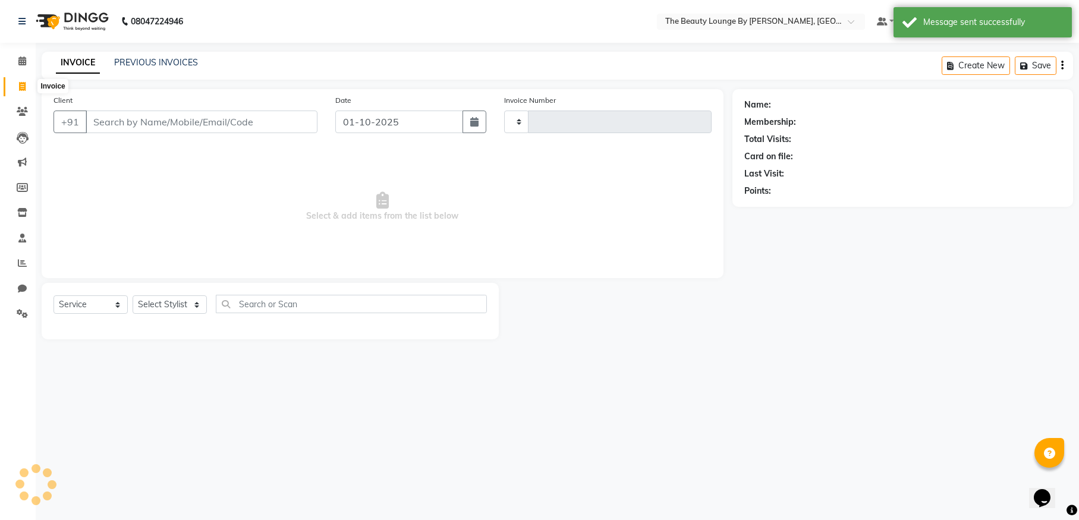
type input "0887"
select select "8577"
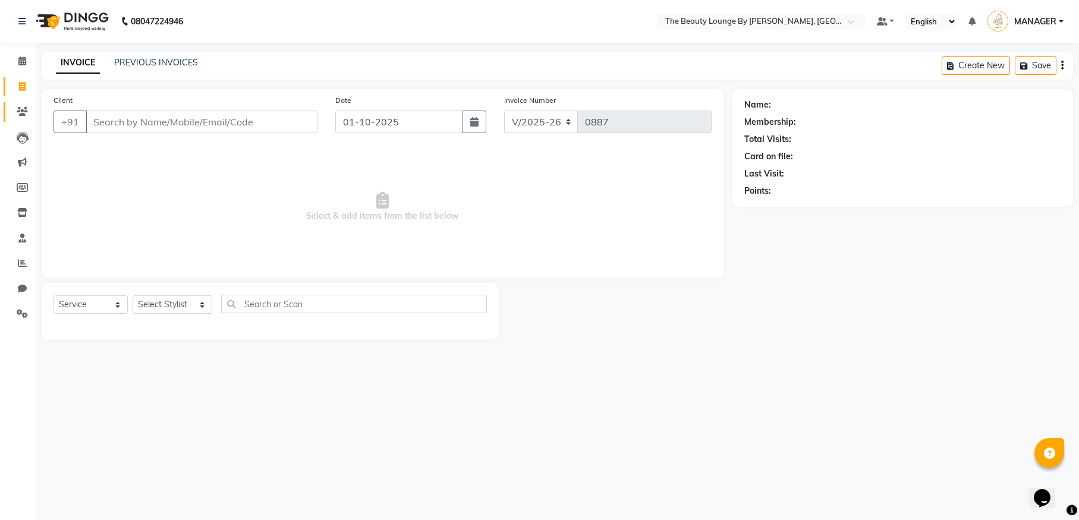
click at [26, 102] on link "Clients" at bounding box center [18, 112] width 29 height 20
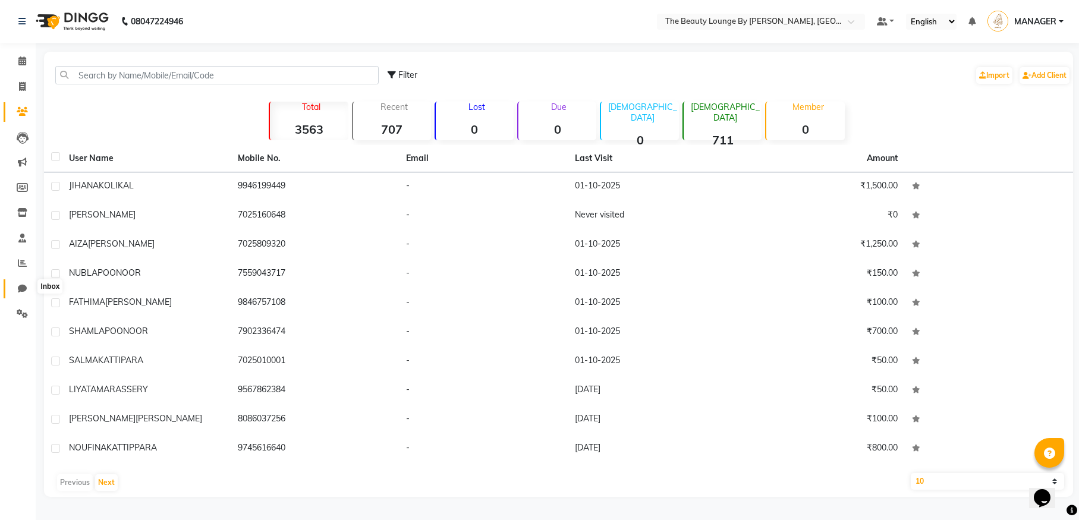
click at [17, 284] on span at bounding box center [22, 289] width 21 height 14
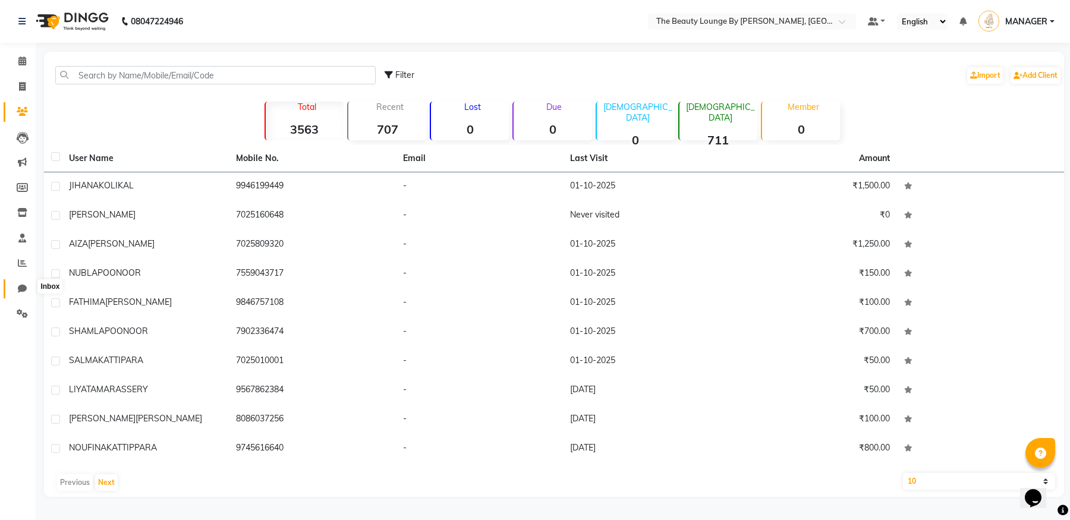
select select "100"
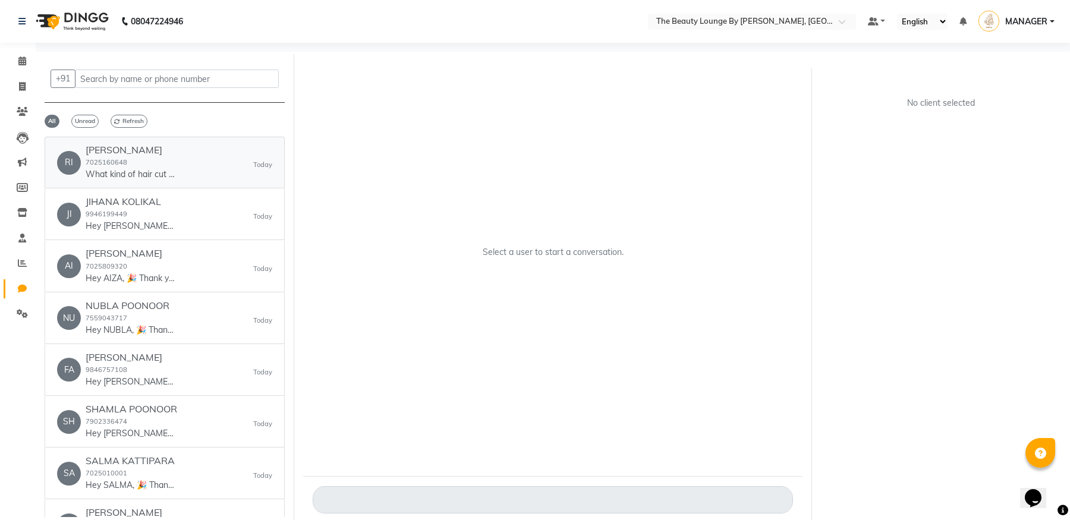
click at [175, 161] on div "RI [PERSON_NAME] 7025160648 What kind of hair cut would you like. [DATE]" at bounding box center [164, 162] width 215 height 36
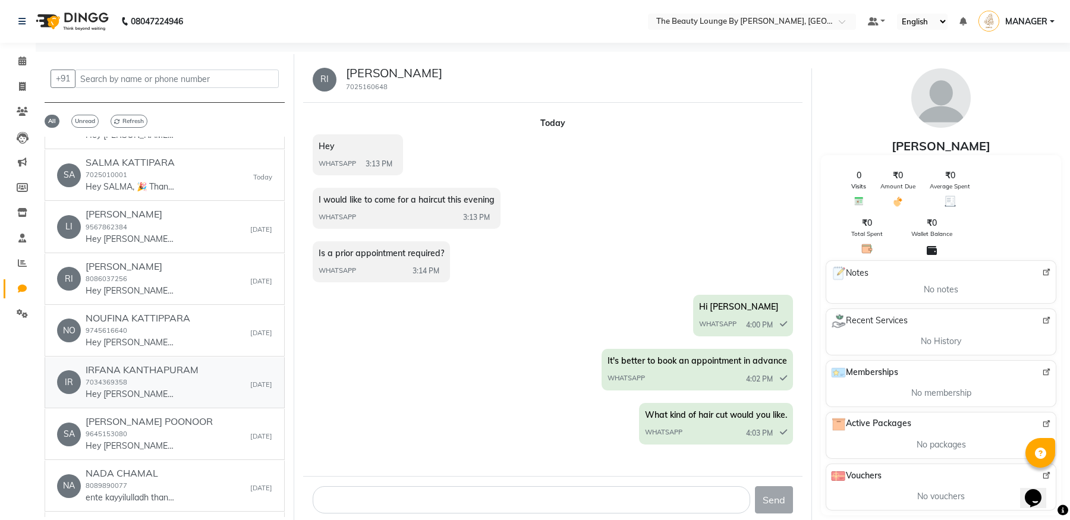
scroll to position [328, 0]
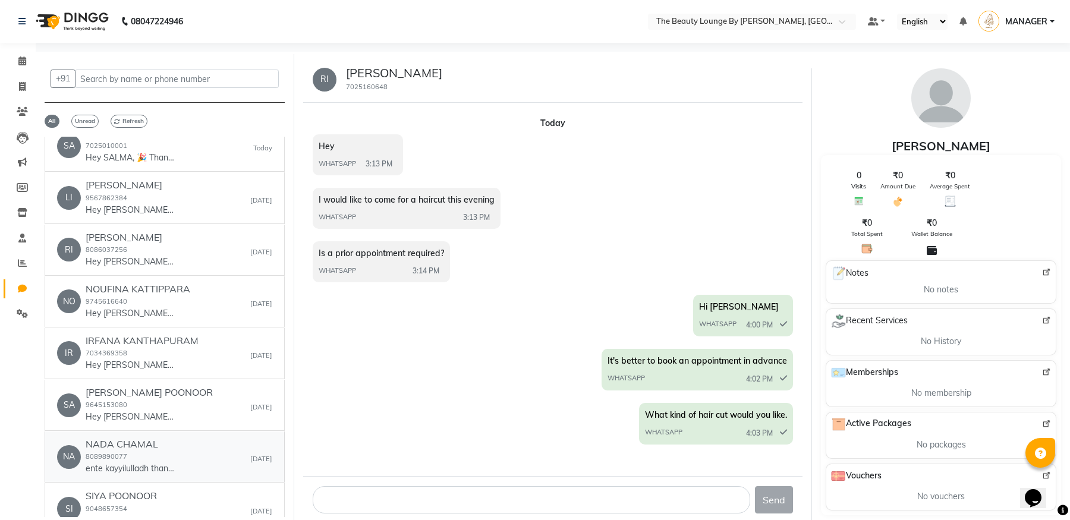
click at [184, 452] on div "NA NADA CHAMAL 8089890077 ente kayyilulladh thanneyanonn nokkana [DATE]" at bounding box center [164, 457] width 215 height 36
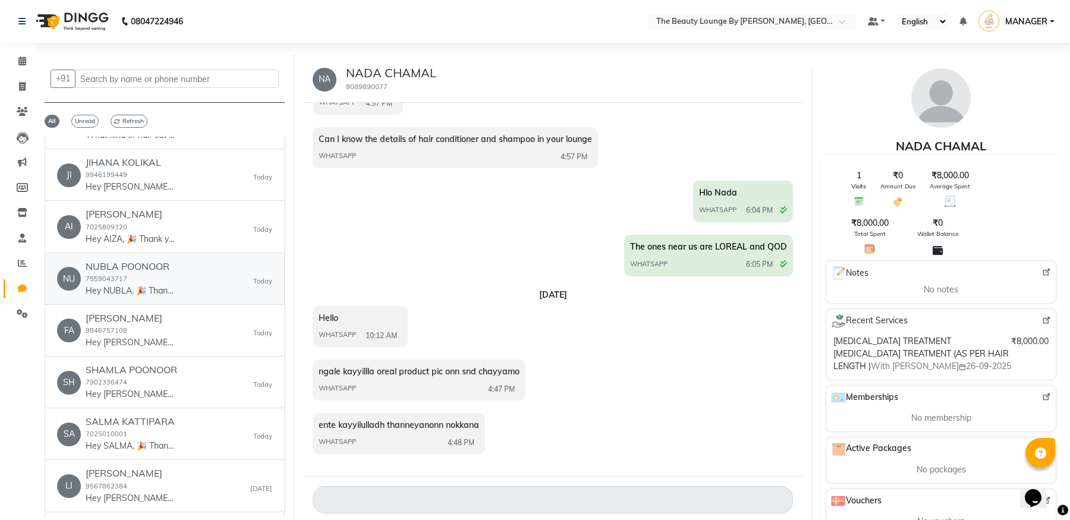
scroll to position [0, 0]
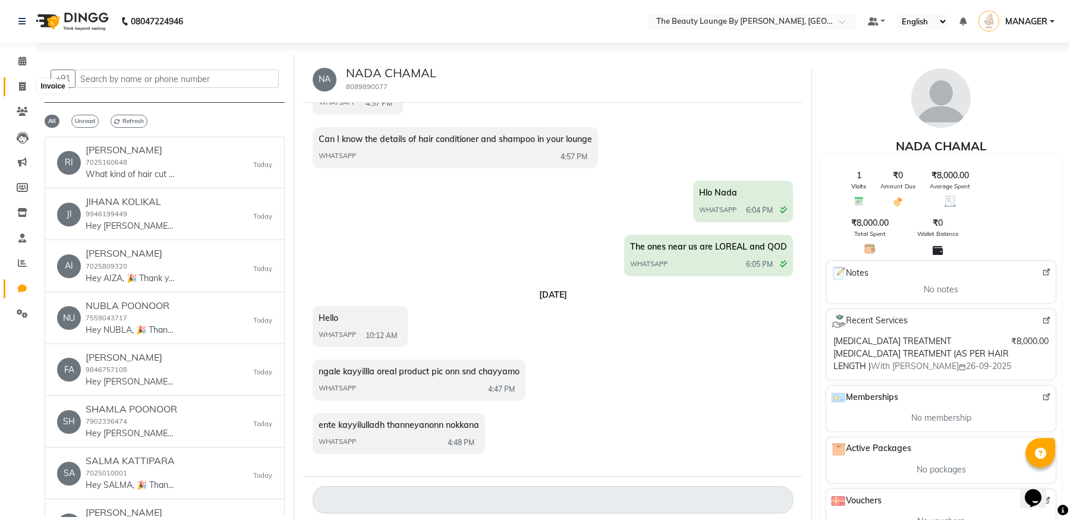
click at [19, 88] on icon at bounding box center [22, 86] width 7 height 9
select select "8577"
select select "service"
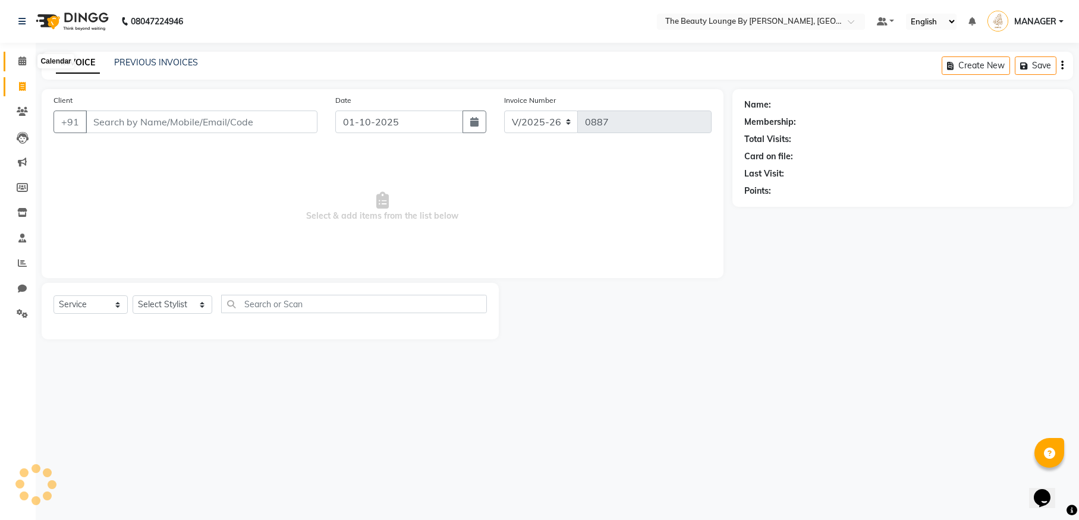
click at [23, 57] on icon at bounding box center [22, 60] width 8 height 9
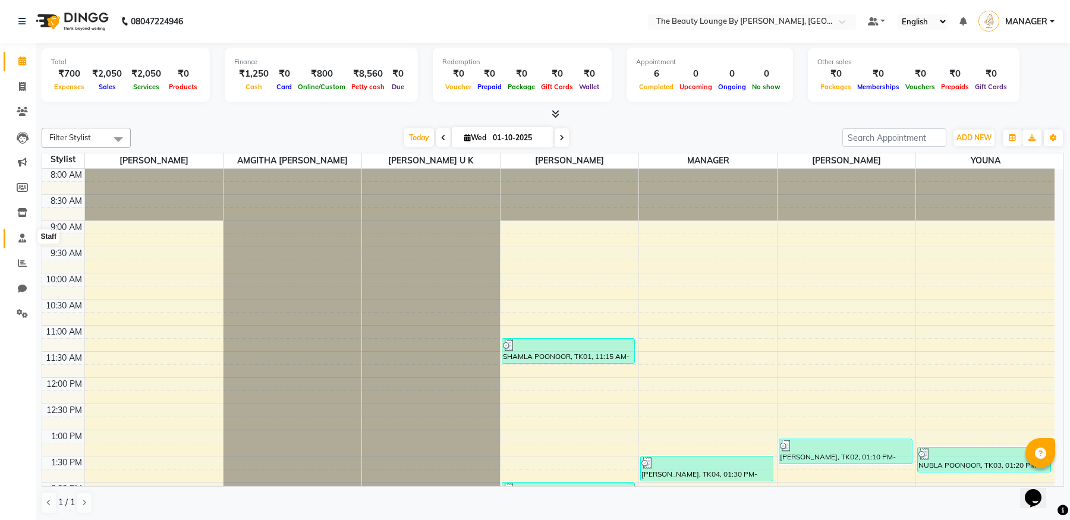
click at [26, 235] on icon at bounding box center [22, 238] width 8 height 9
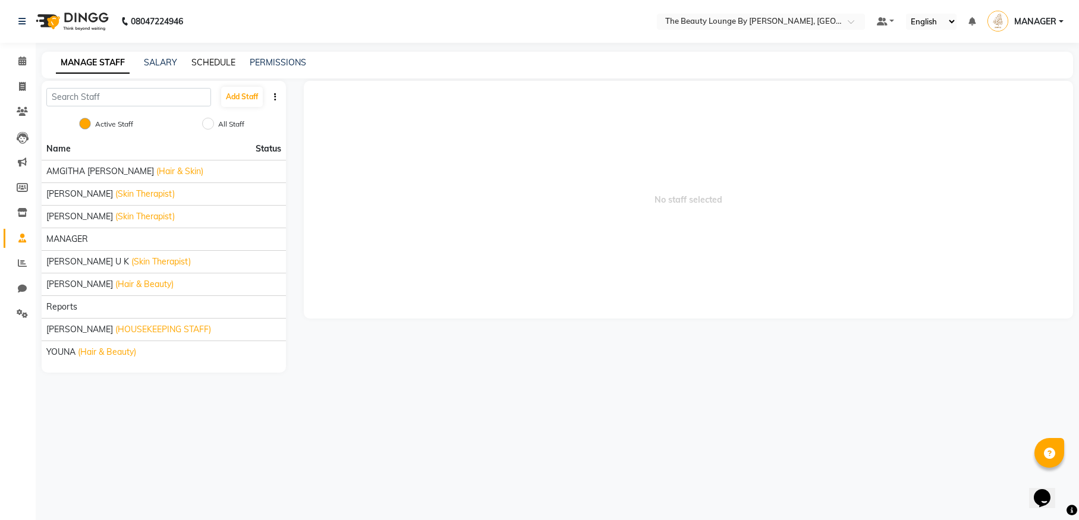
click at [207, 66] on link "SCHEDULE" at bounding box center [213, 62] width 44 height 11
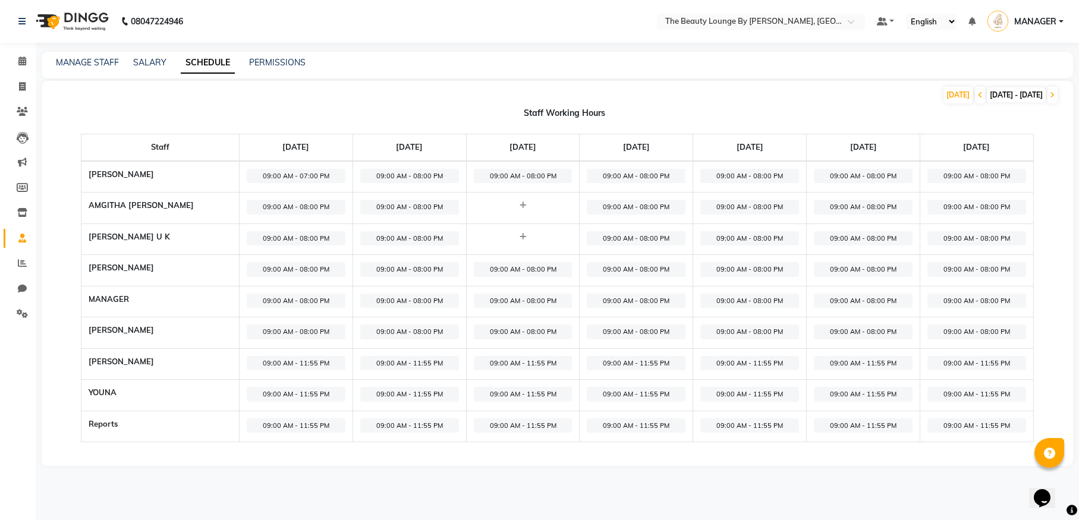
click at [1009, 88] on span "[DATE] - [DATE]" at bounding box center [1016, 94] width 59 height 15
select select "10"
select select "2025"
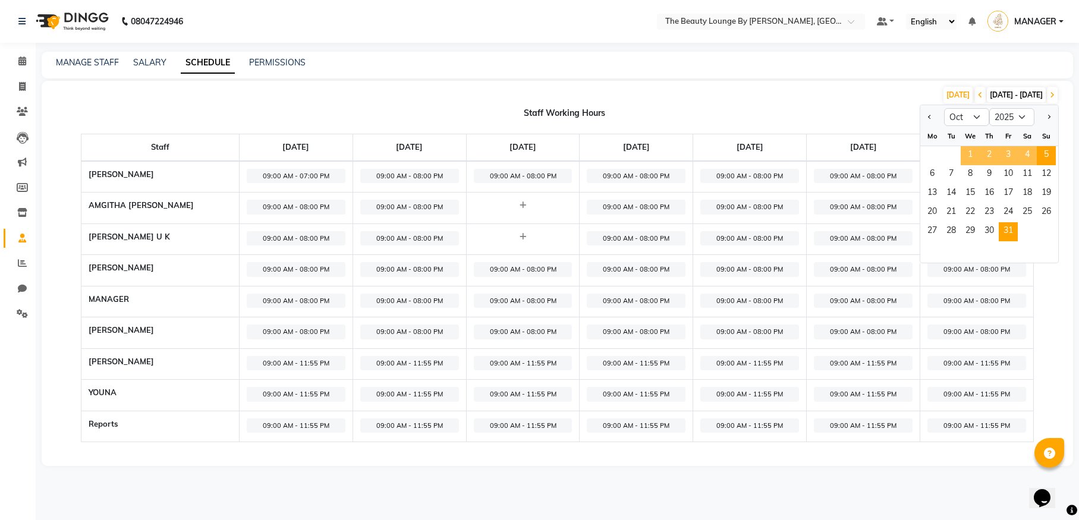
click at [1011, 225] on span "31" at bounding box center [1008, 231] width 19 height 19
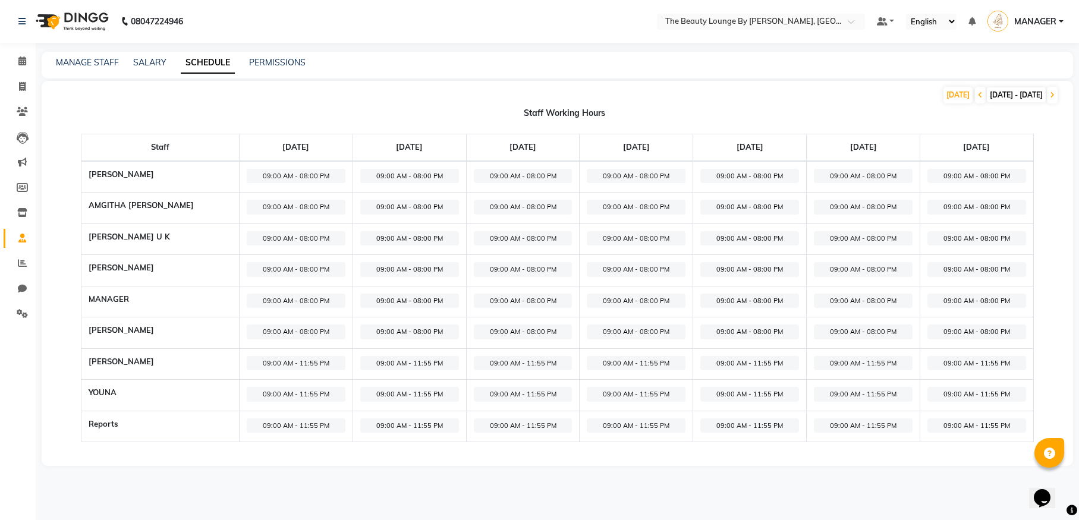
click at [987, 93] on span "[DATE] - [DATE]" at bounding box center [1016, 94] width 59 height 15
select select "10"
select select "2025"
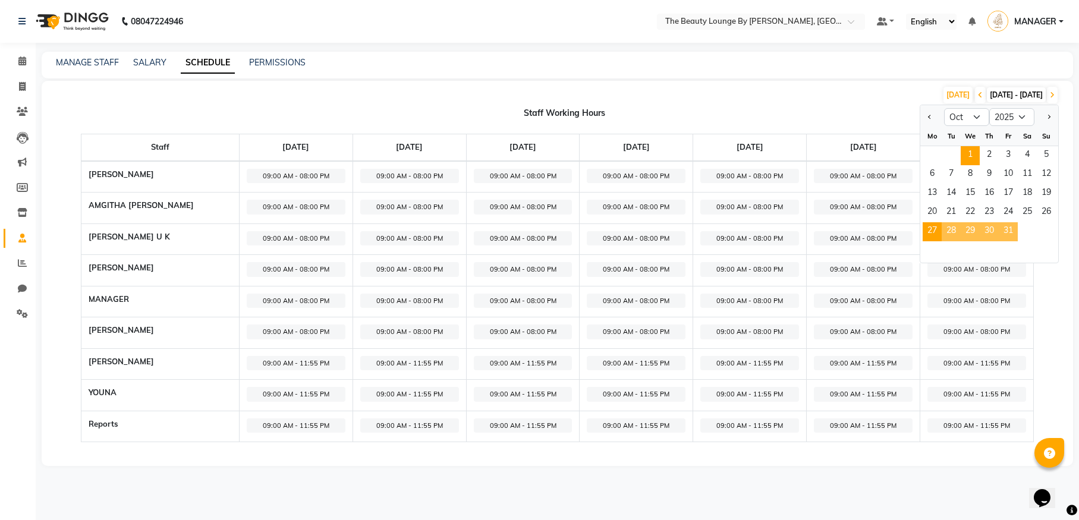
click at [967, 153] on span "1" at bounding box center [970, 155] width 19 height 19
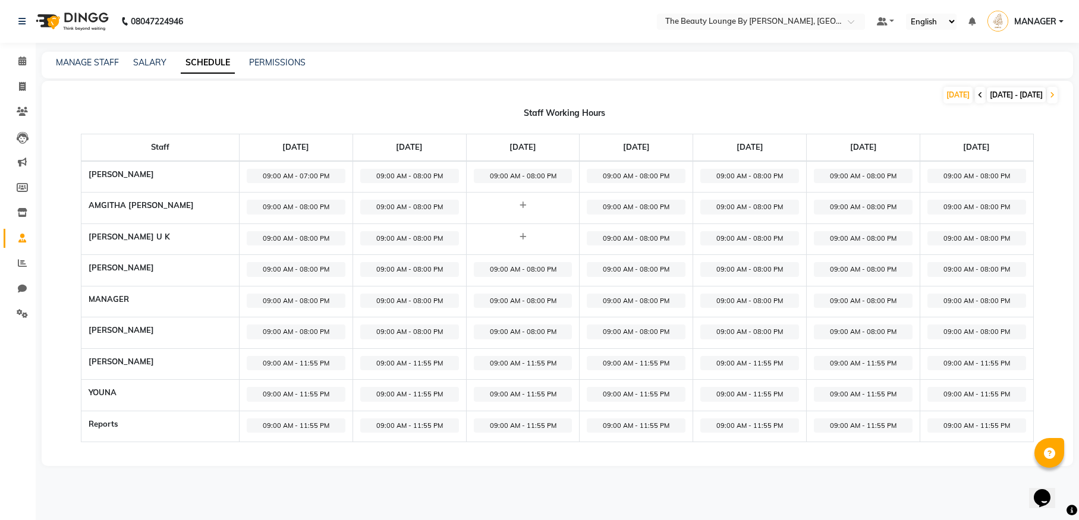
click at [978, 92] on icon at bounding box center [980, 95] width 5 height 7
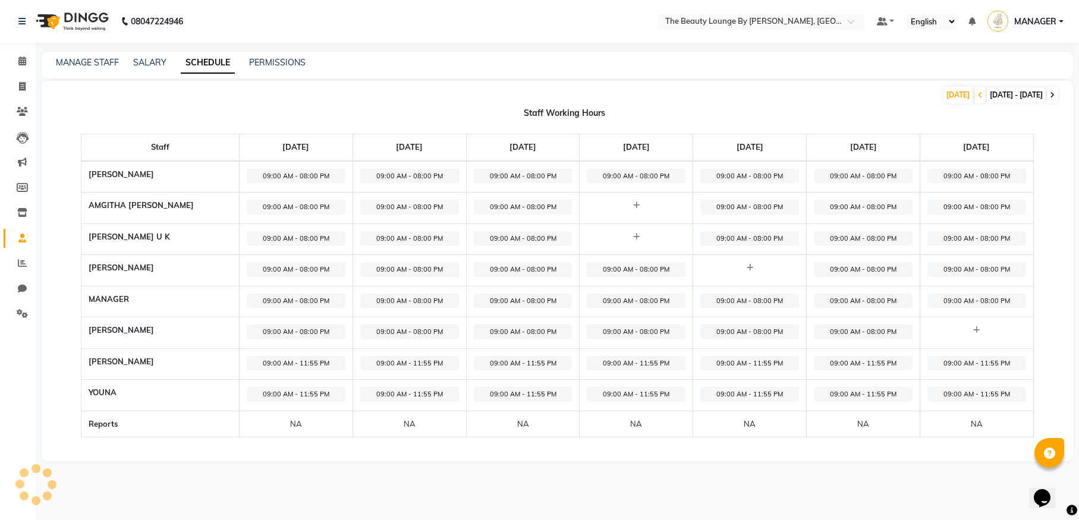
click at [1055, 93] on span at bounding box center [1052, 95] width 11 height 17
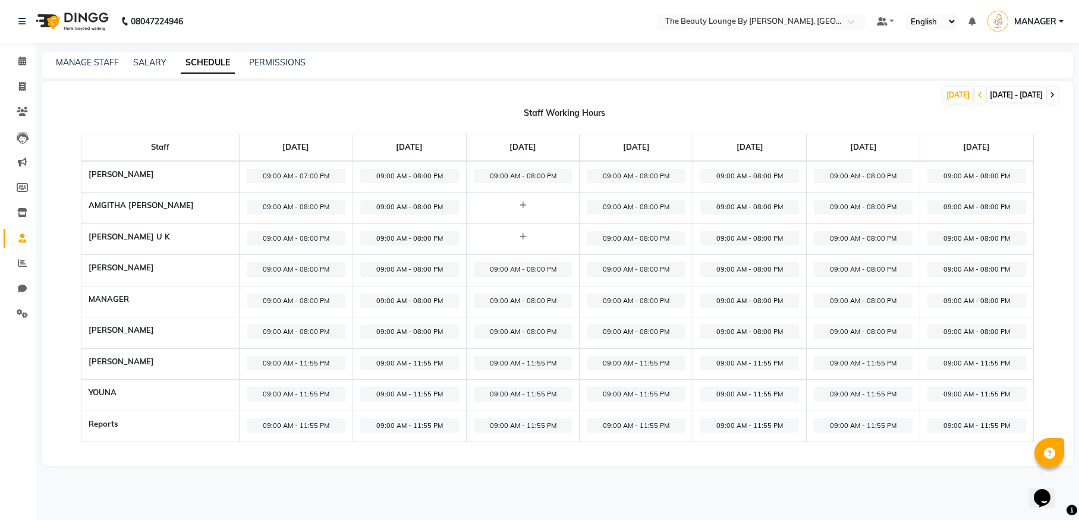
click at [1056, 93] on span at bounding box center [1052, 95] width 11 height 17
click at [978, 96] on icon at bounding box center [980, 95] width 5 height 7
click at [10, 291] on link "Chat" at bounding box center [18, 289] width 29 height 20
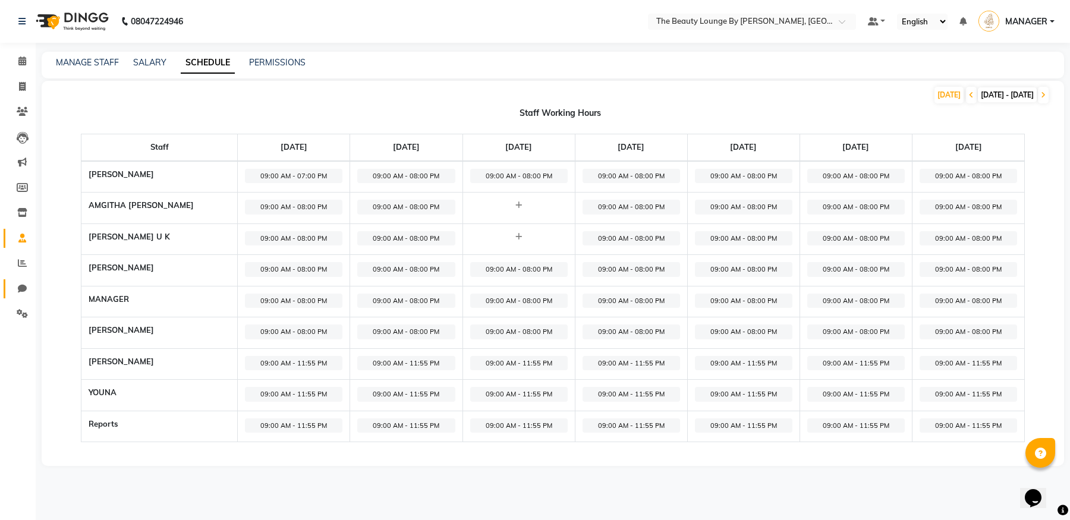
select select "100"
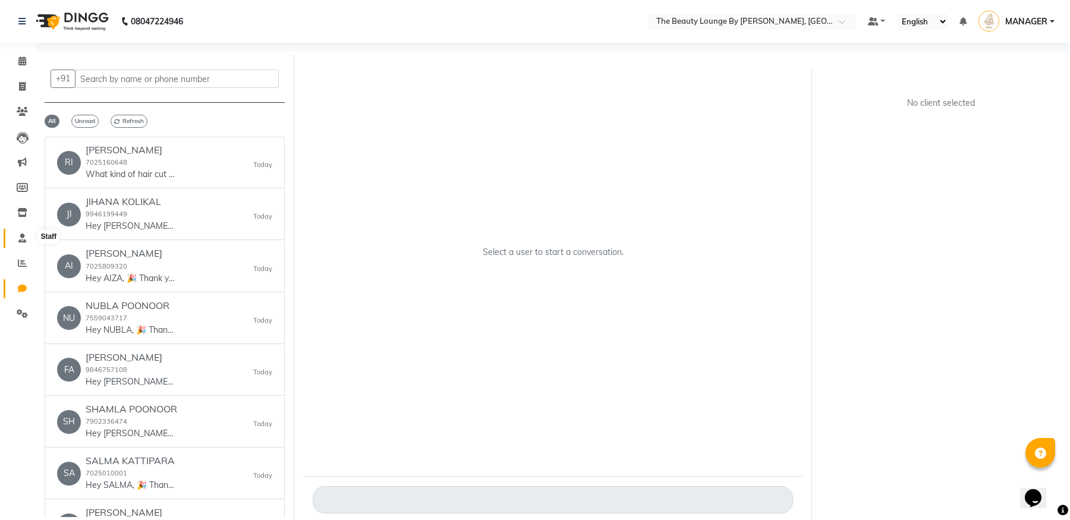
click at [25, 235] on icon at bounding box center [22, 238] width 8 height 9
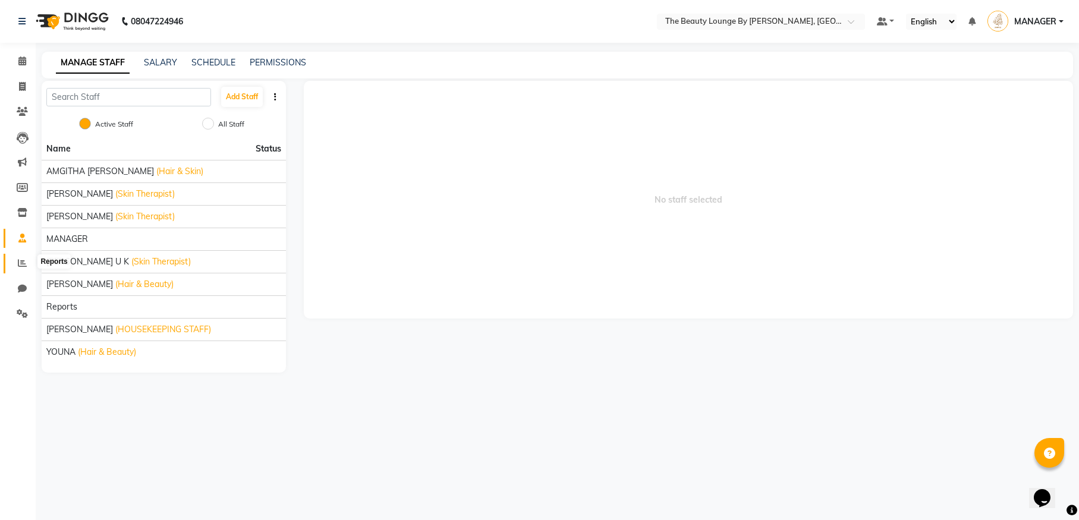
click at [21, 259] on icon at bounding box center [22, 263] width 9 height 9
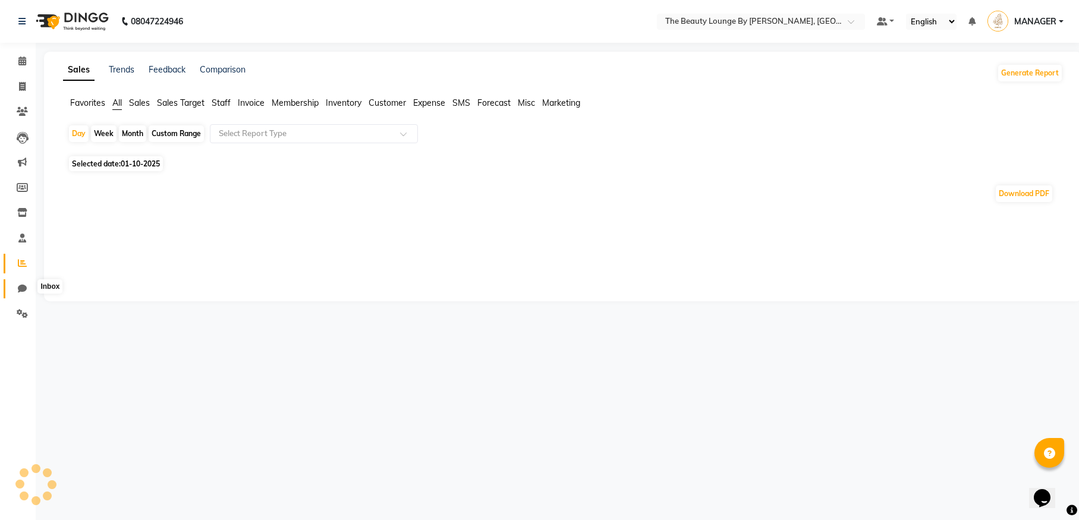
click at [28, 286] on span at bounding box center [22, 289] width 21 height 14
select select "100"
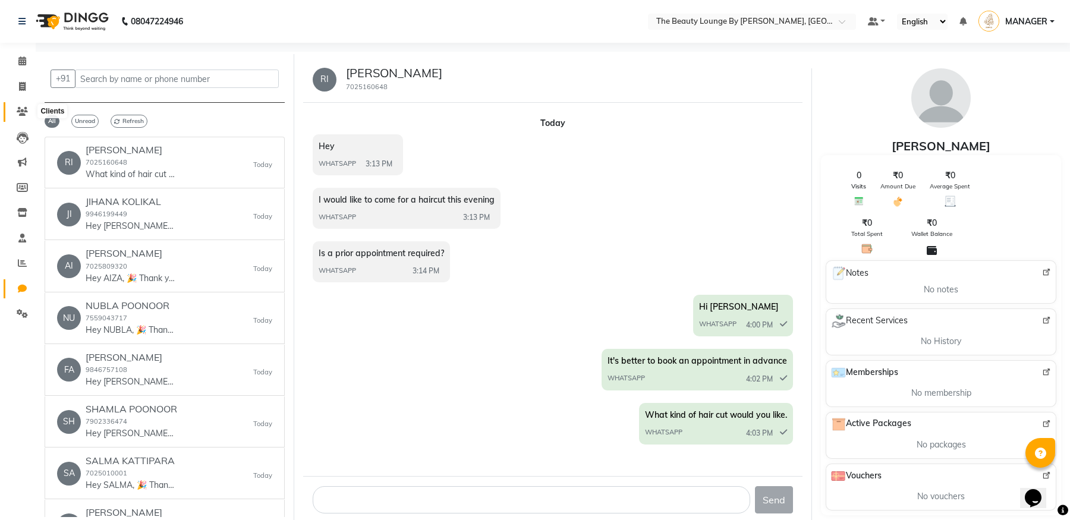
click at [28, 108] on span at bounding box center [22, 112] width 21 height 14
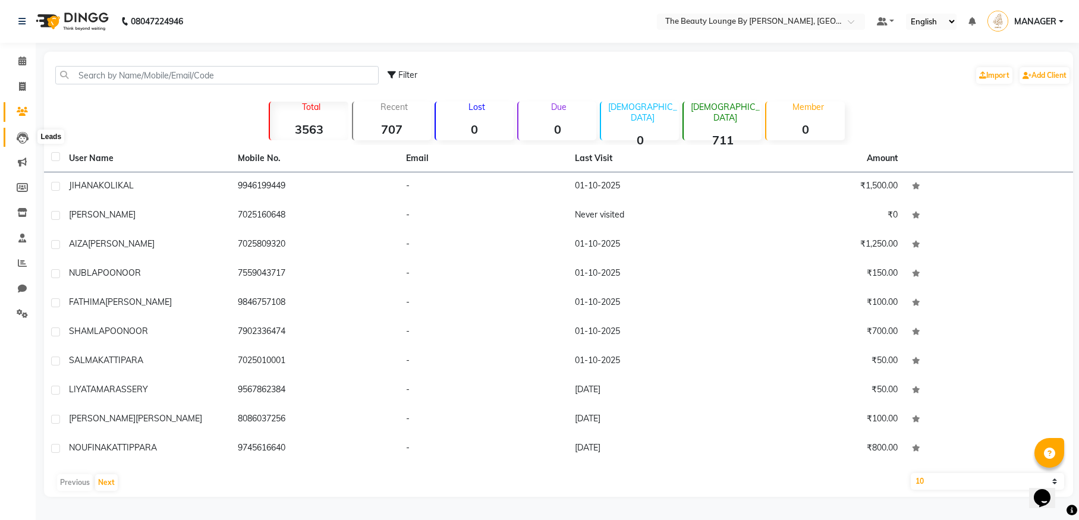
click at [26, 136] on icon at bounding box center [23, 138] width 12 height 12
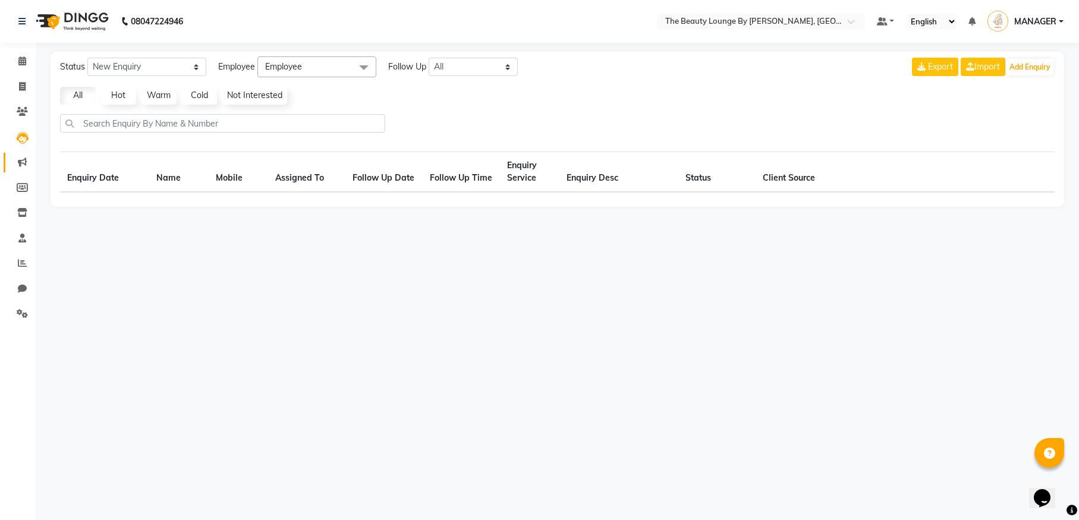
select select "10"
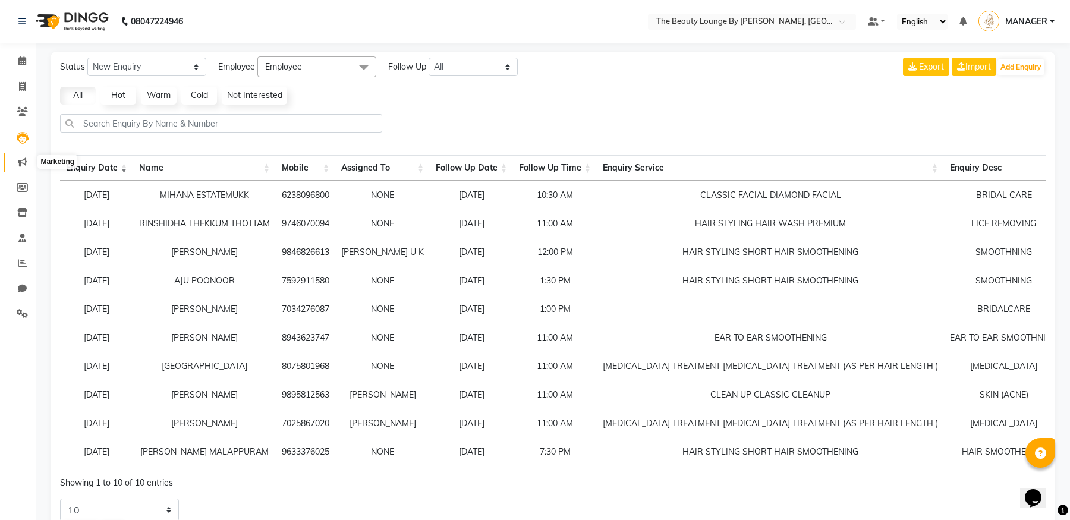
click at [24, 161] on icon at bounding box center [22, 162] width 9 height 9
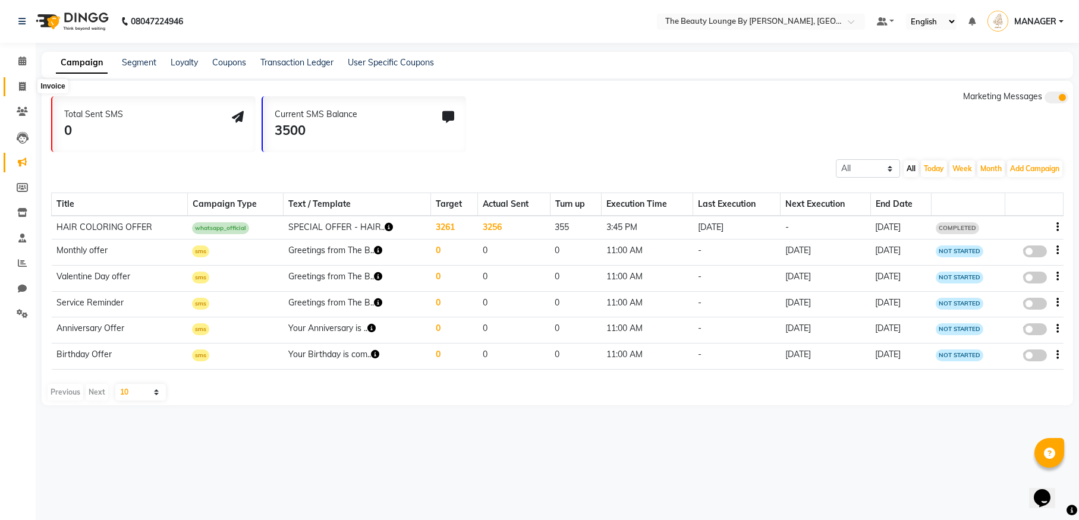
click at [18, 87] on span at bounding box center [22, 87] width 21 height 14
select select "service"
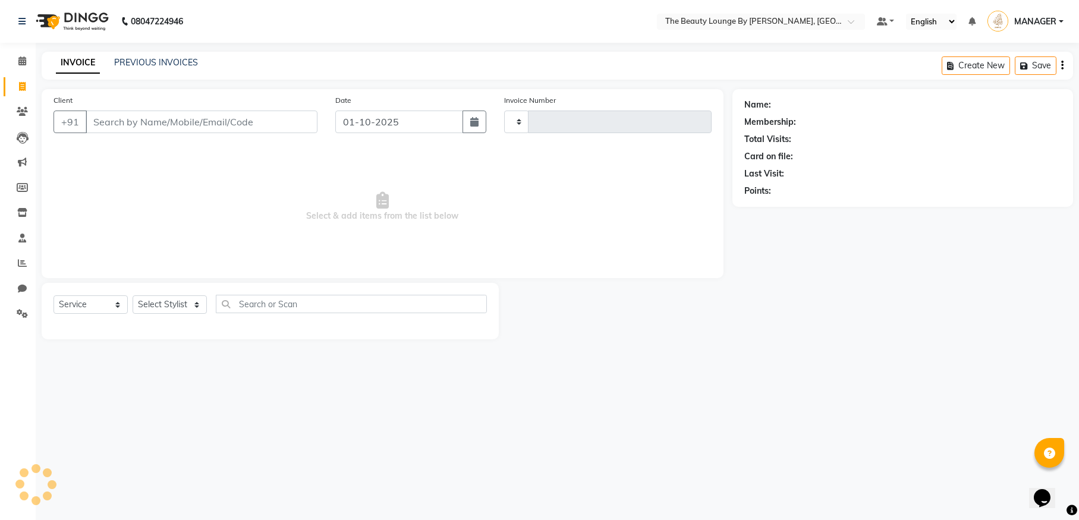
type input "0887"
select select "8577"
click at [234, 111] on input "Client" at bounding box center [202, 122] width 232 height 23
select select "86785"
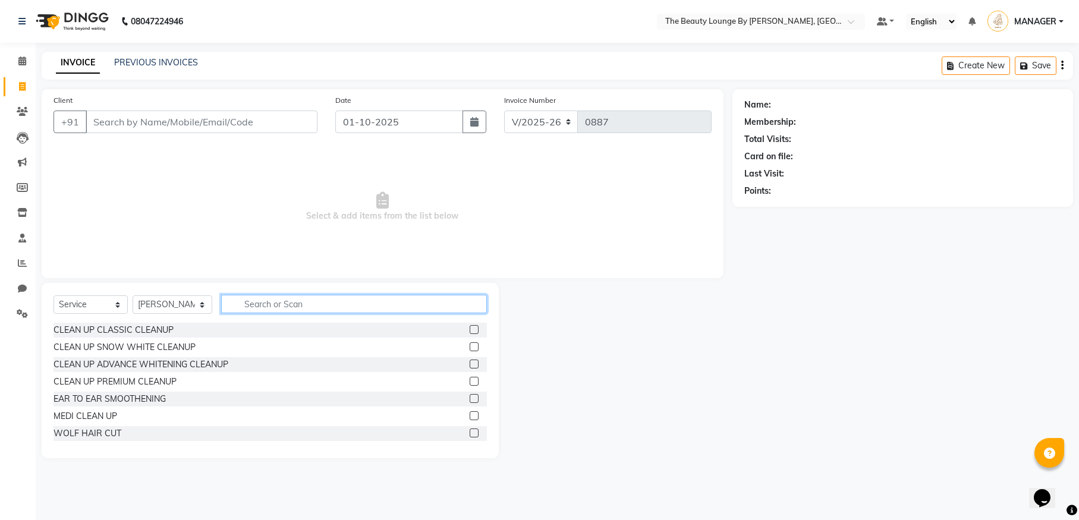
click at [269, 305] on input "text" at bounding box center [354, 304] width 266 height 18
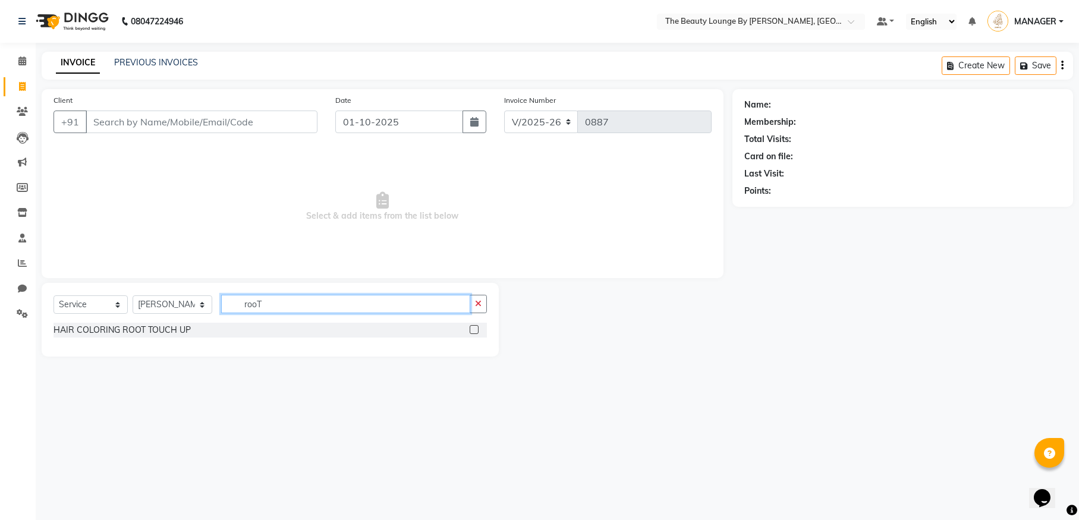
type input "rooT"
click at [473, 329] on label at bounding box center [474, 329] width 9 height 9
click at [473, 329] on input "checkbox" at bounding box center [474, 330] width 8 height 8
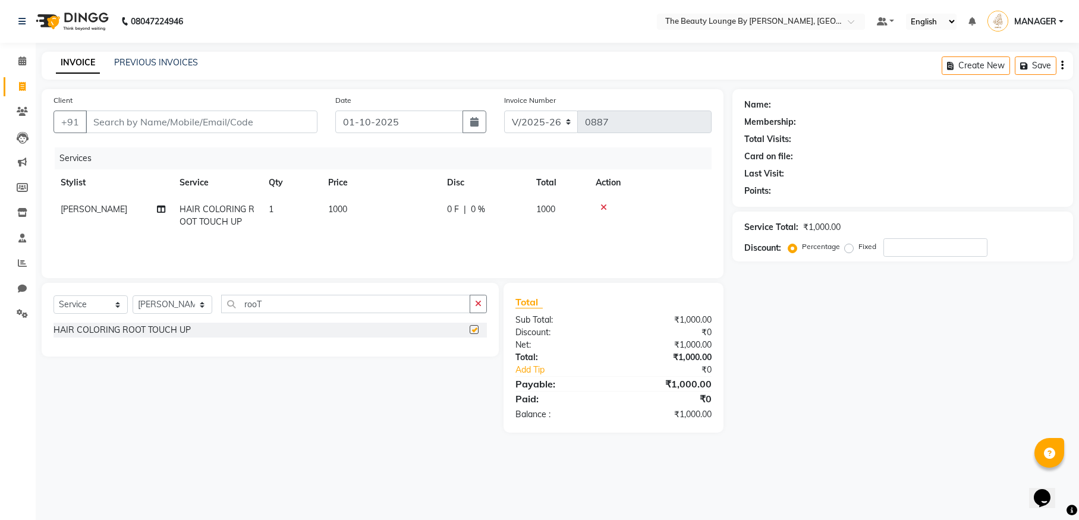
checkbox input "false"
click at [375, 214] on td "1000" at bounding box center [380, 215] width 119 height 39
select select "86785"
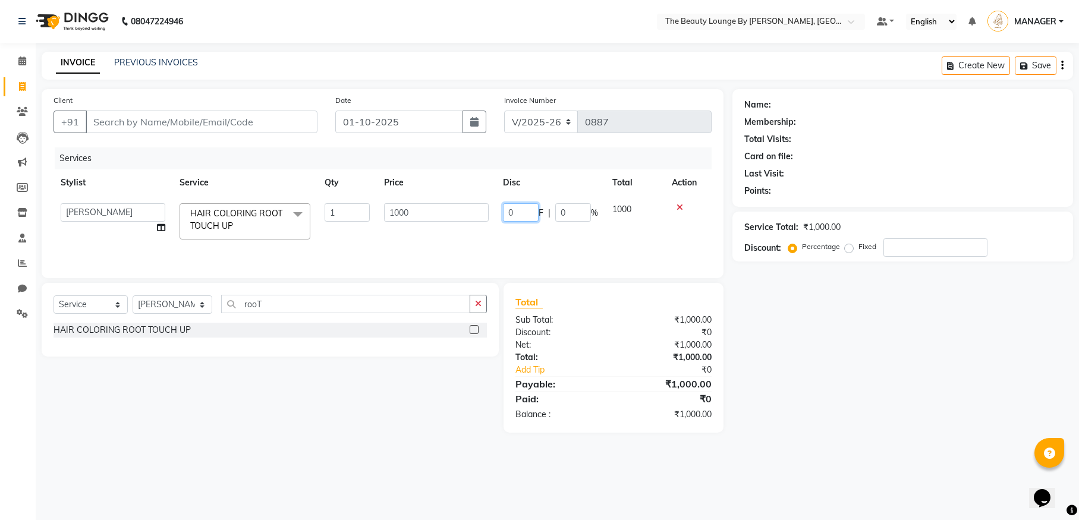
click at [521, 209] on input "0" at bounding box center [521, 212] width 36 height 18
click at [224, 121] on input "Client" at bounding box center [202, 122] width 232 height 23
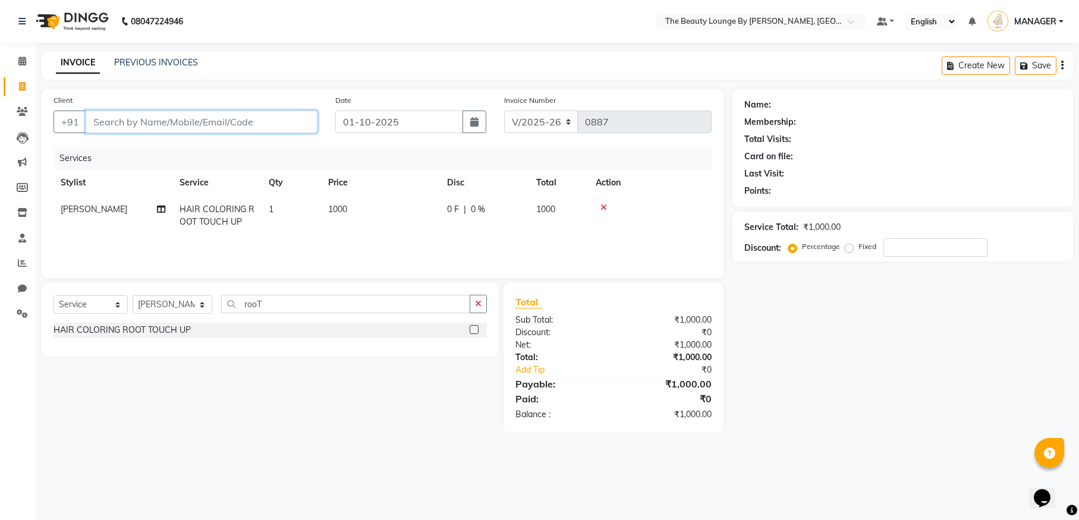
type input "9"
type input "0"
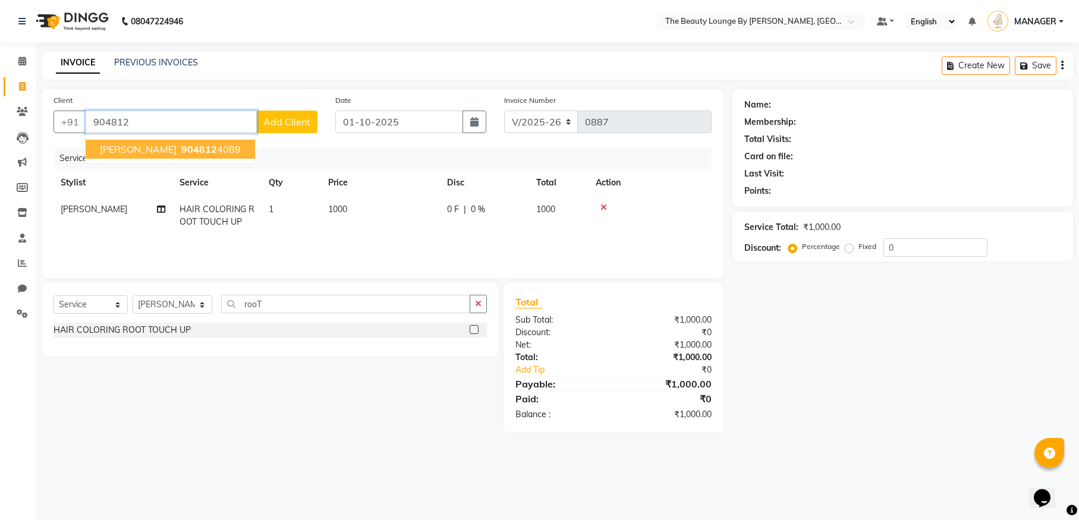
click at [133, 146] on span "[PERSON_NAME]" at bounding box center [138, 149] width 77 height 12
type input "9048124089"
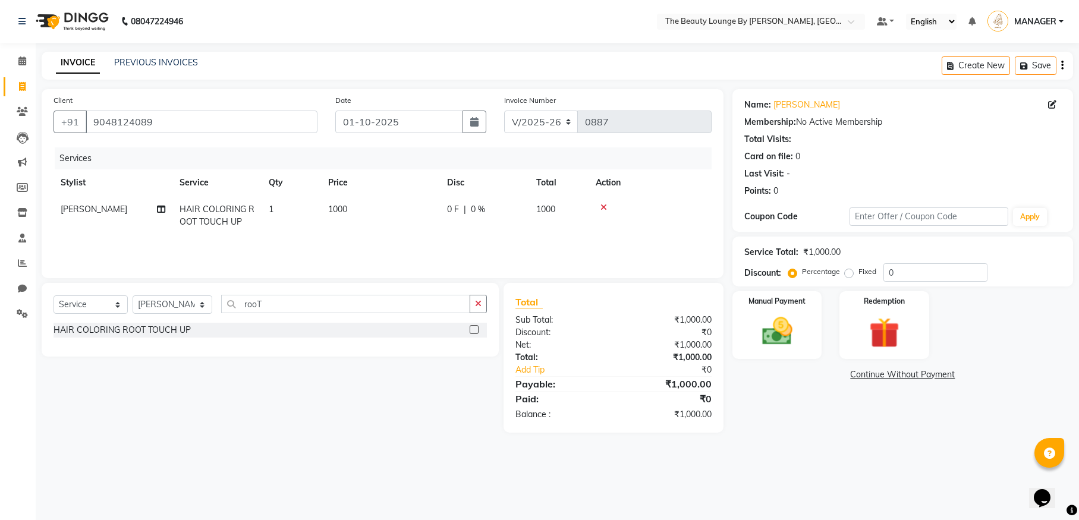
click at [848, 279] on div "Percentage Fixed 0" at bounding box center [889, 272] width 197 height 18
click at [471, 233] on td "0 F | 0 %" at bounding box center [484, 215] width 89 height 39
select select "86785"
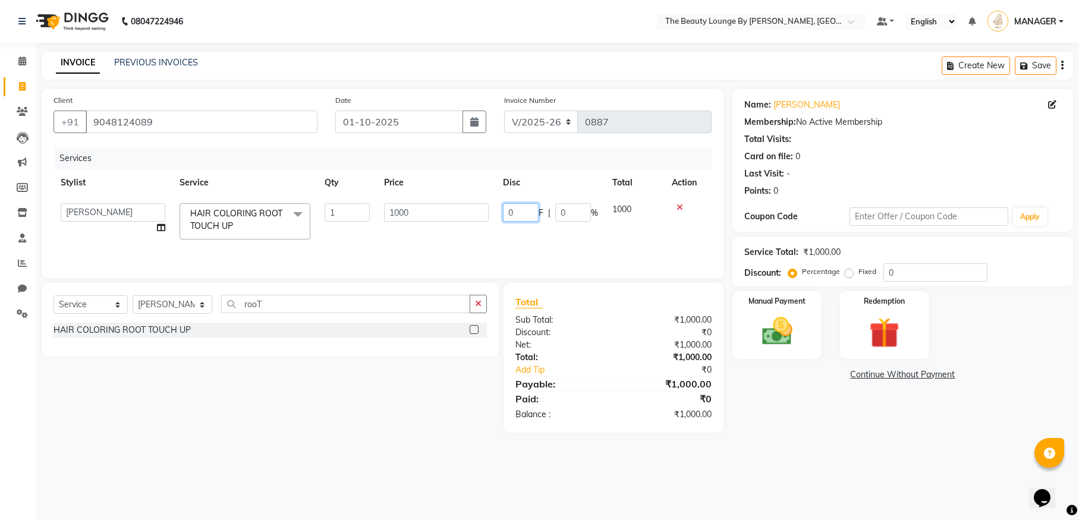
click at [519, 208] on input "0" at bounding box center [521, 212] width 36 height 18
type input "500"
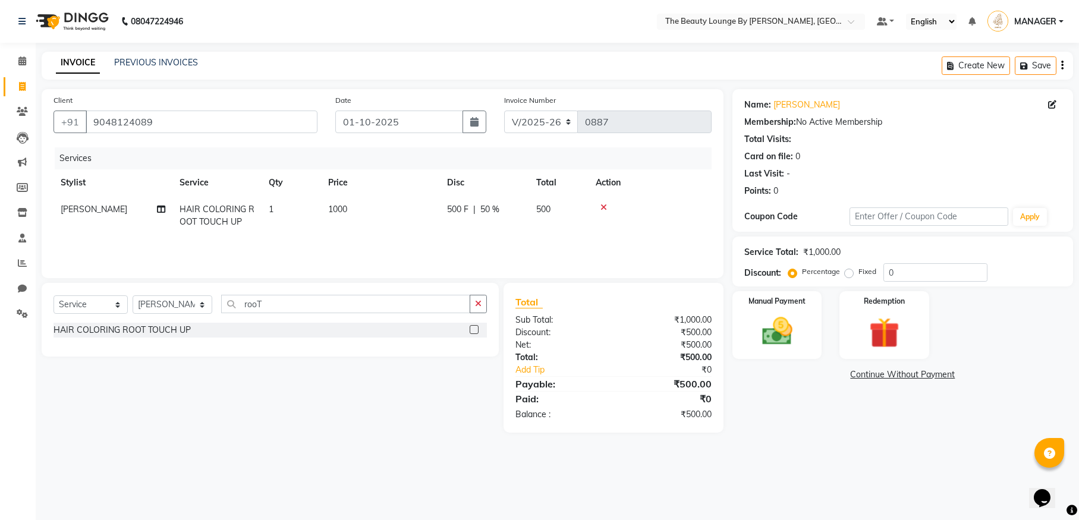
click at [516, 235] on td "500 F | 50 %" at bounding box center [484, 215] width 89 height 39
select select "86785"
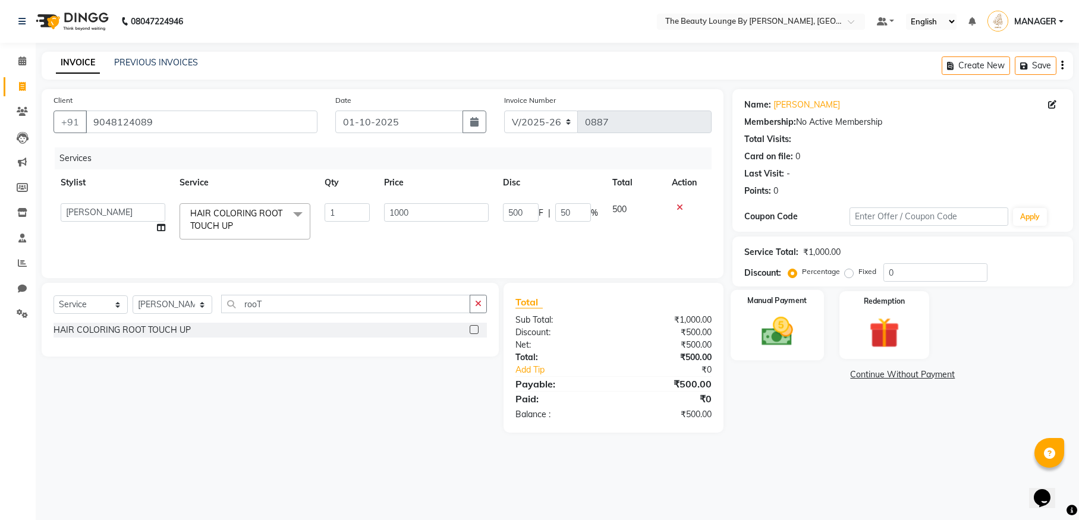
click at [812, 298] on div "Manual Payment" at bounding box center [777, 325] width 93 height 70
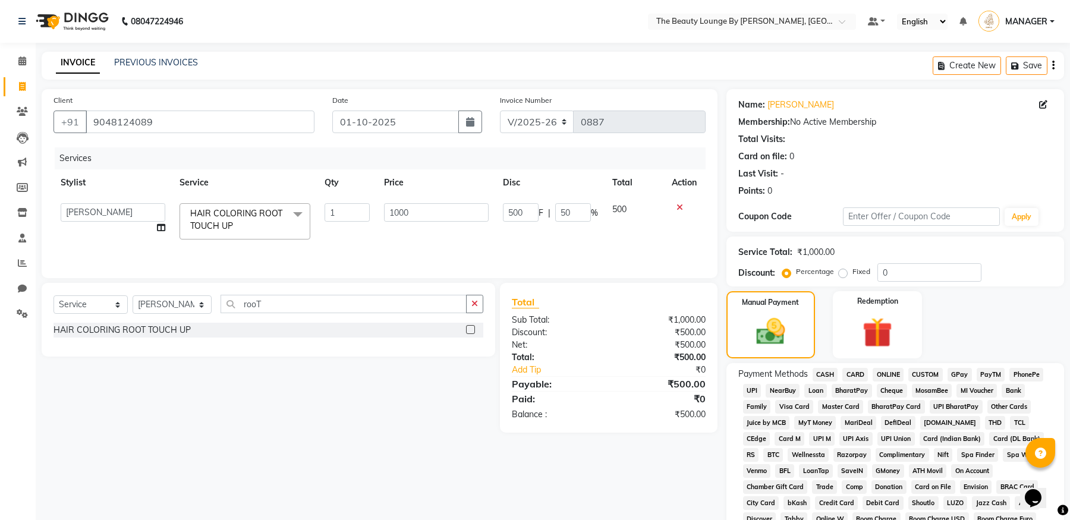
scroll to position [213, 0]
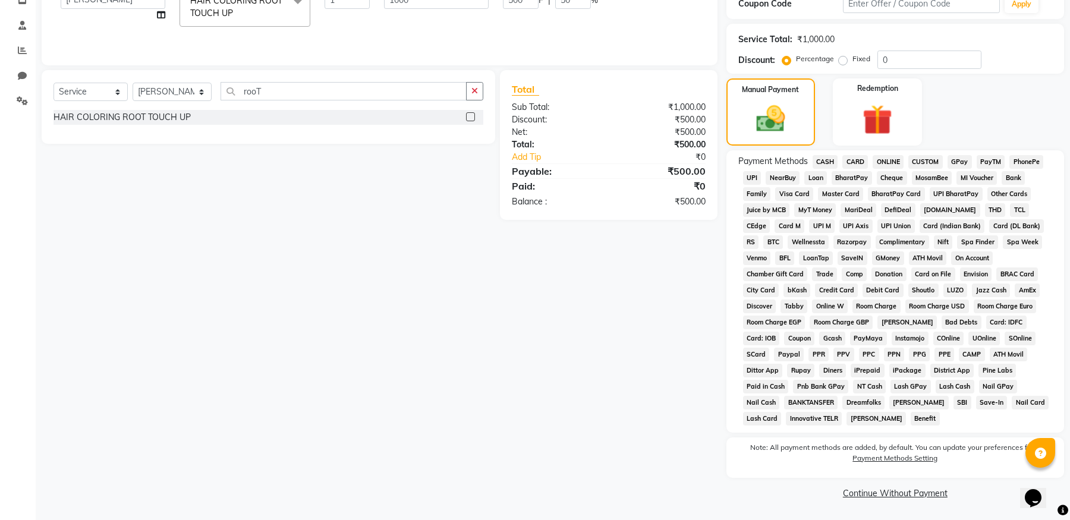
click at [832, 158] on span "CASH" at bounding box center [826, 162] width 26 height 14
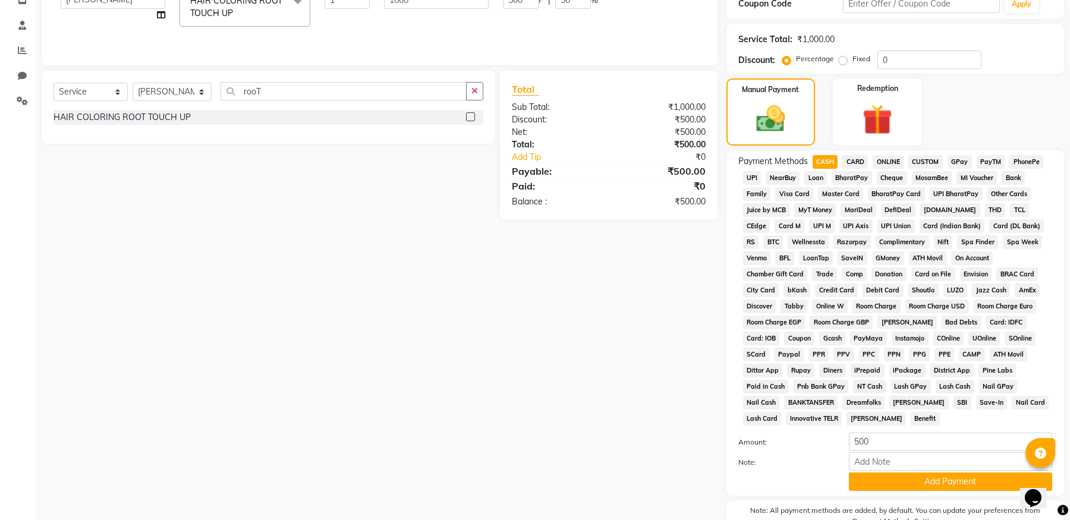
scroll to position [275, 0]
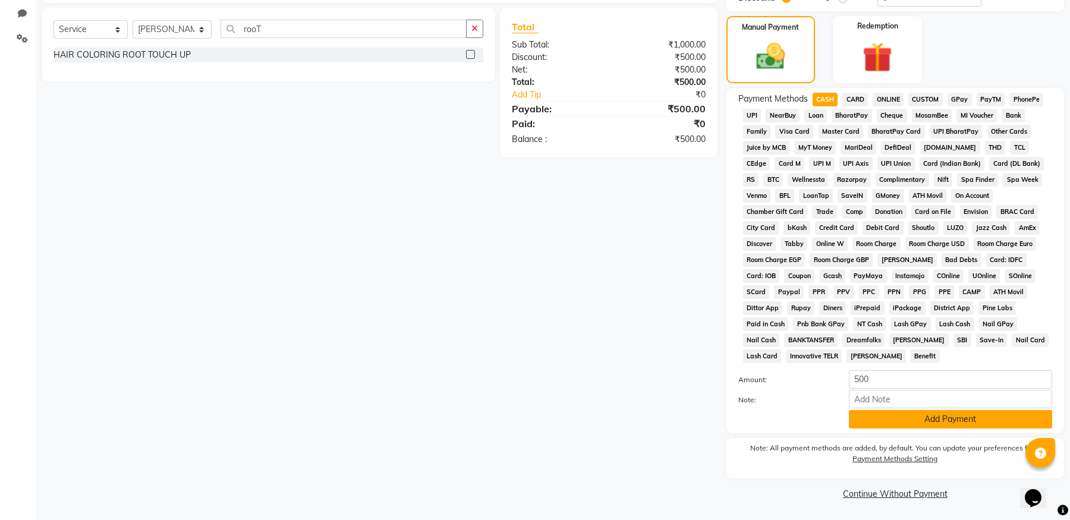
click at [920, 422] on button "Add Payment" at bounding box center [950, 419] width 203 height 18
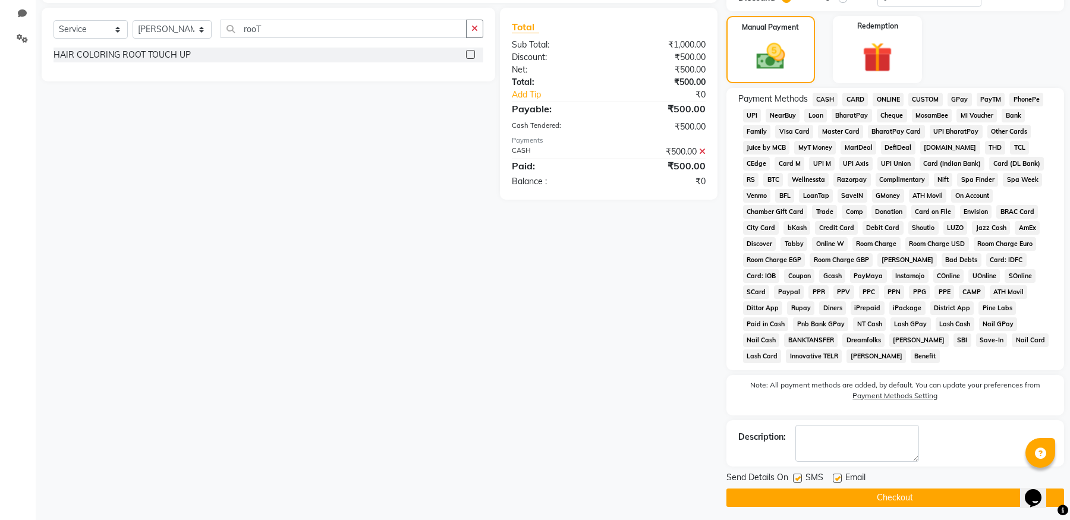
click at [918, 495] on button "Checkout" at bounding box center [896, 498] width 338 height 18
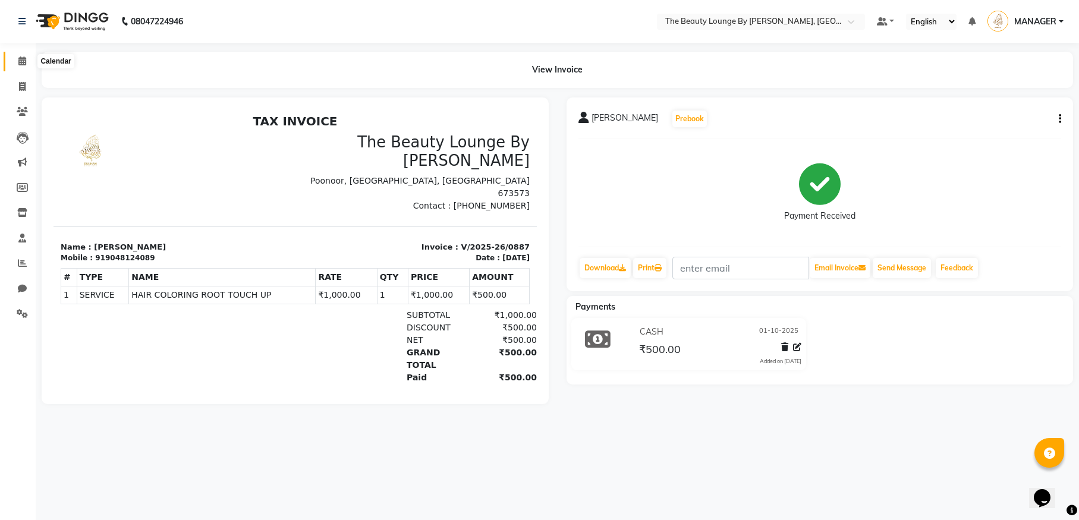
click at [24, 61] on icon at bounding box center [22, 60] width 8 height 9
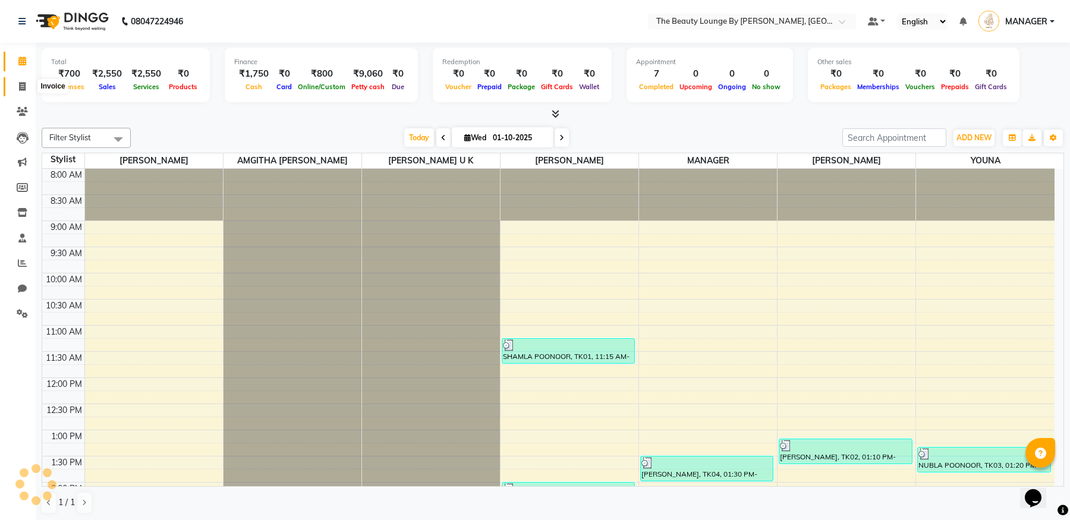
click at [23, 82] on icon at bounding box center [22, 86] width 7 height 9
select select "8577"
select select "service"
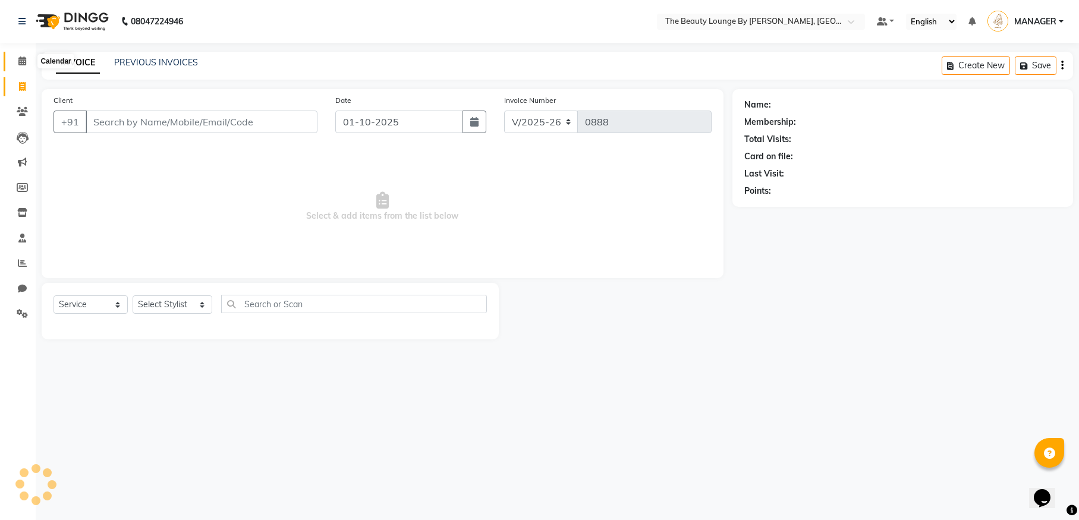
click at [19, 61] on icon at bounding box center [22, 60] width 8 height 9
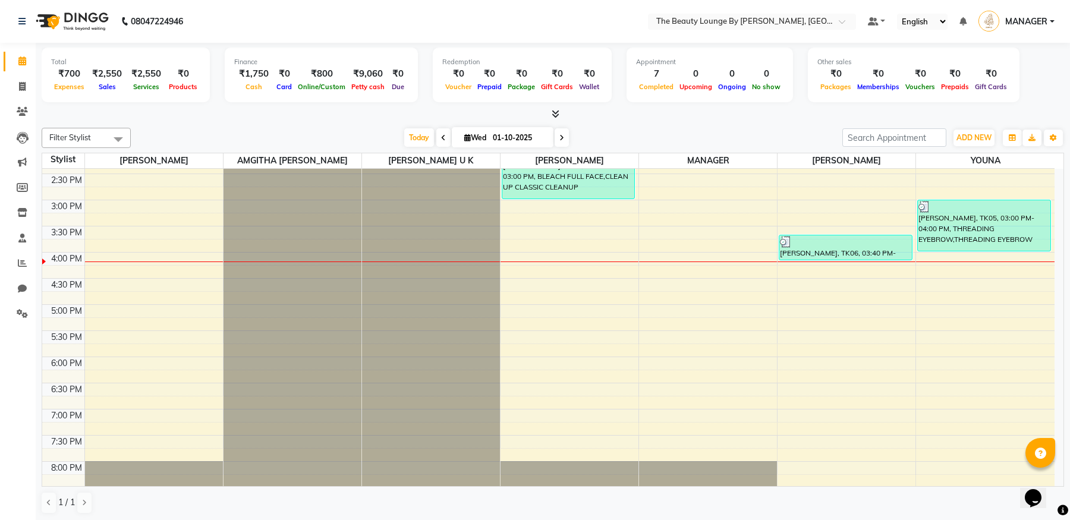
scroll to position [336, 0]
